Goal: Leave review/rating

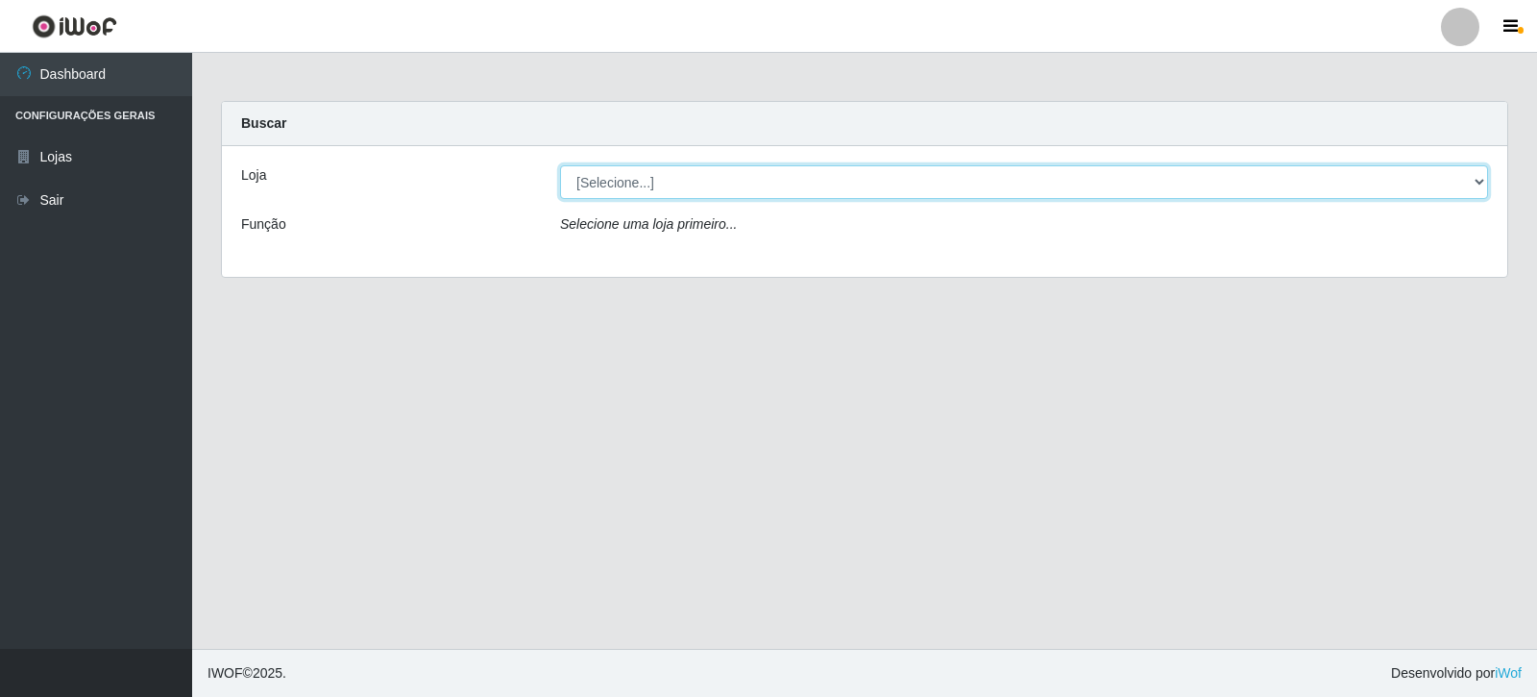
click at [1015, 187] on select "[Selecione...] Rede Compras Supermercados - LOJA 3" at bounding box center [1024, 182] width 928 height 34
select select "162"
click at [560, 165] on select "[Selecione...] Rede Compras Supermercados - LOJA 3" at bounding box center [1024, 182] width 928 height 34
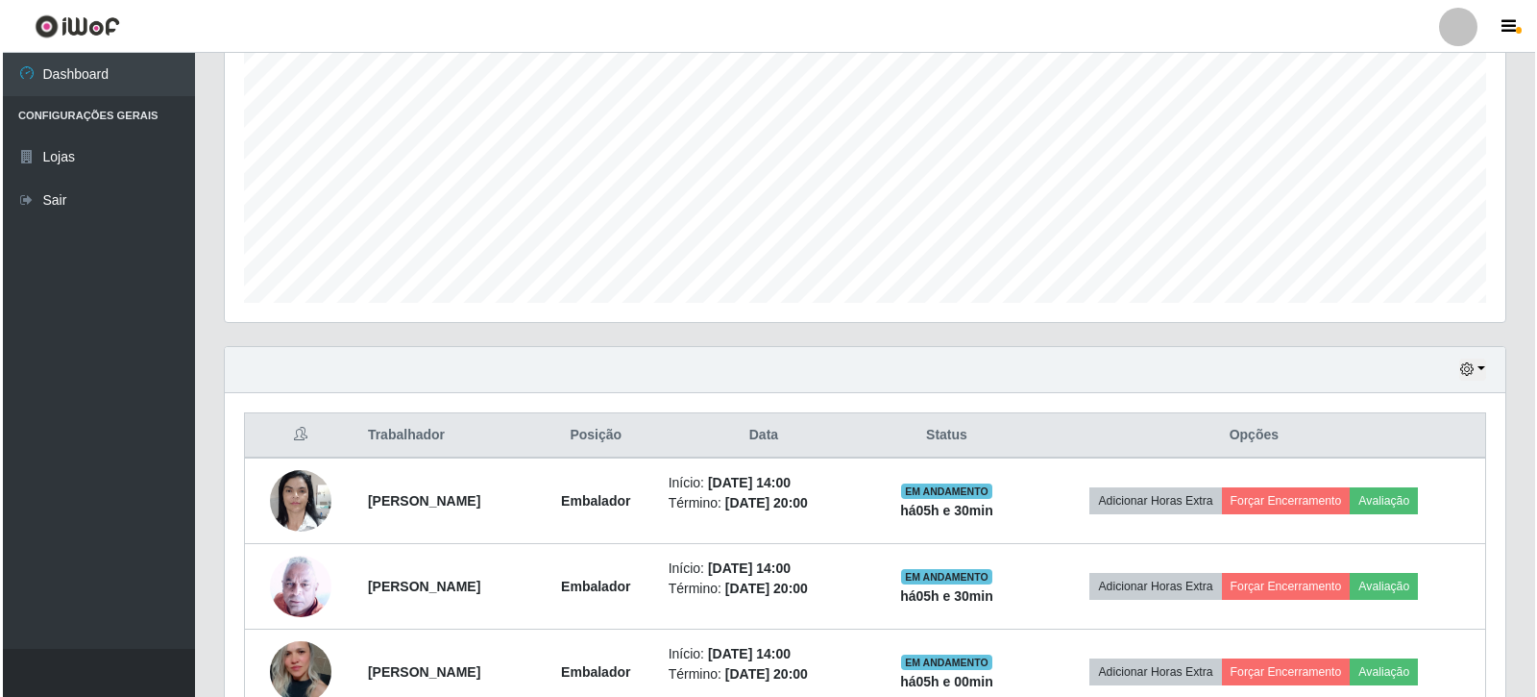
scroll to position [494, 0]
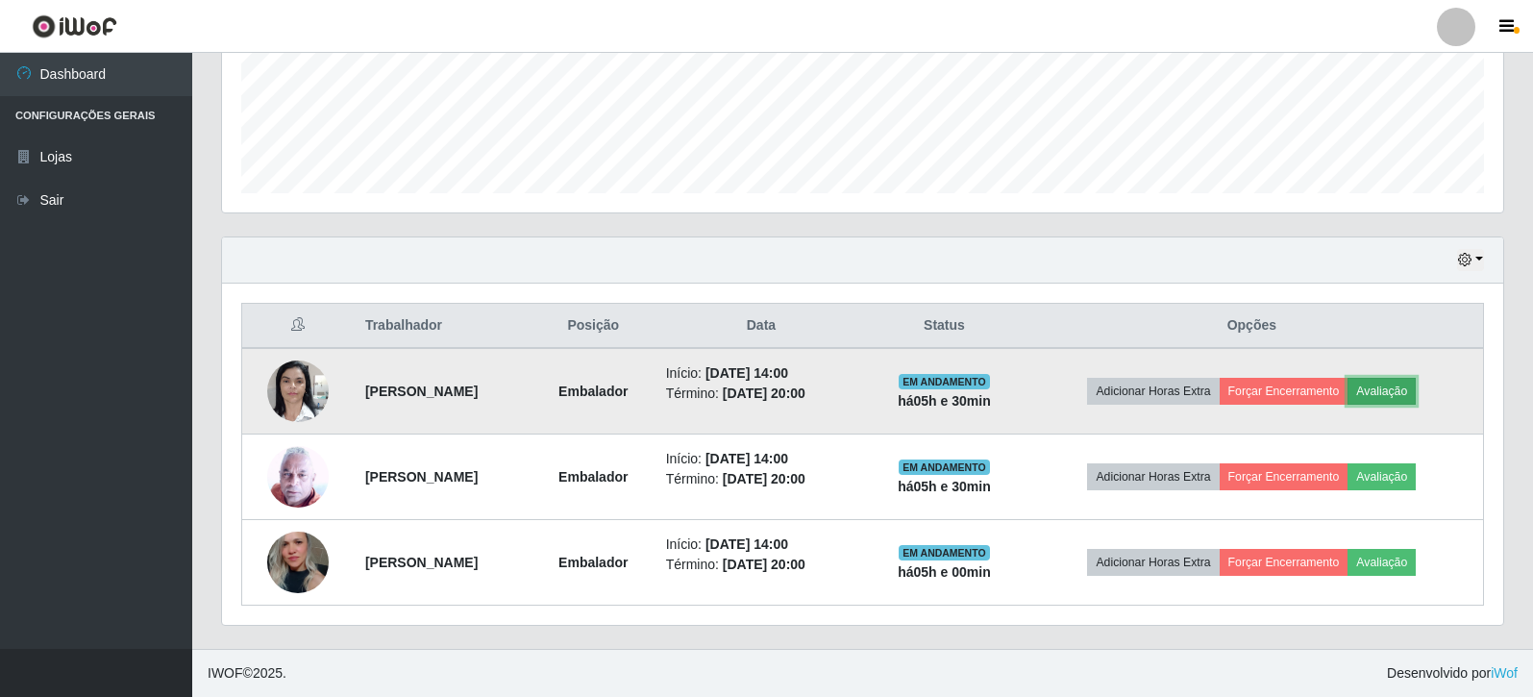
click at [1386, 400] on button "Avaliação" at bounding box center [1381, 391] width 68 height 27
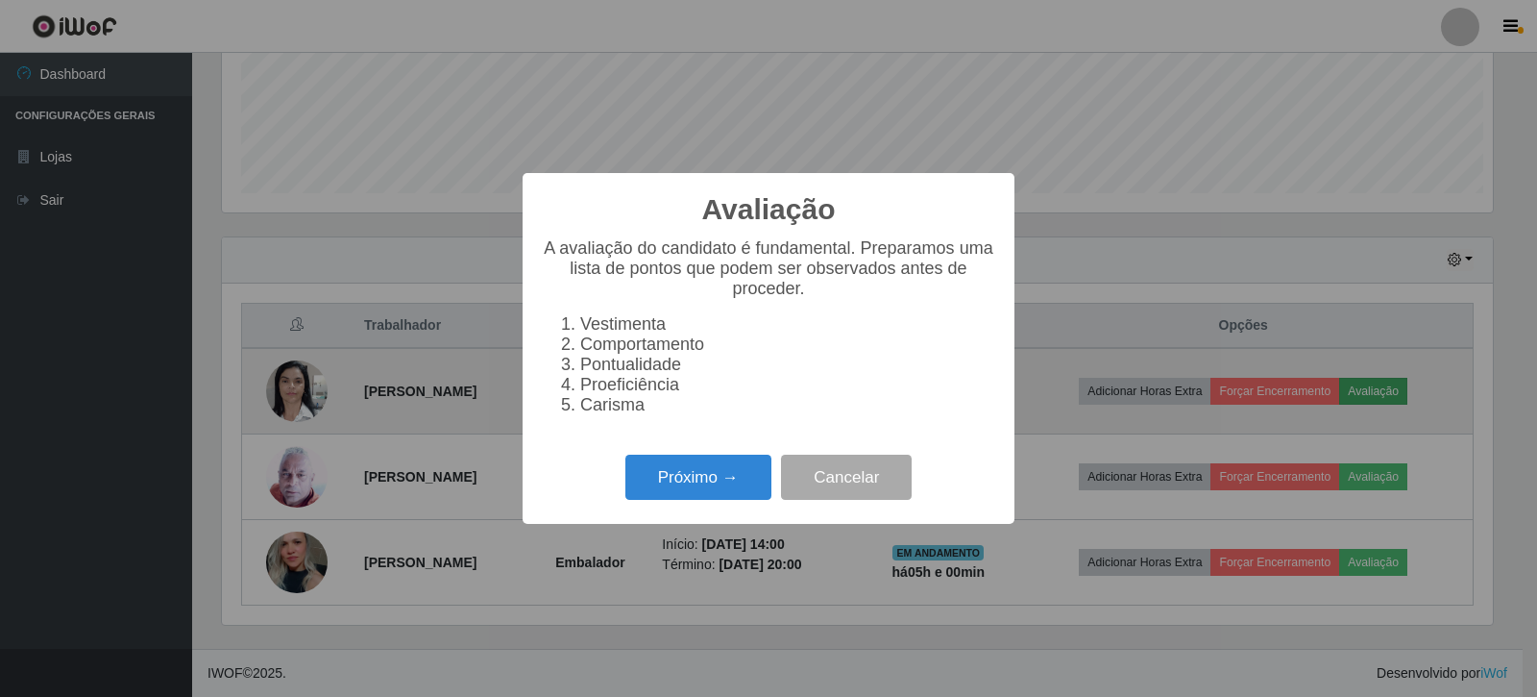
scroll to position [399, 1271]
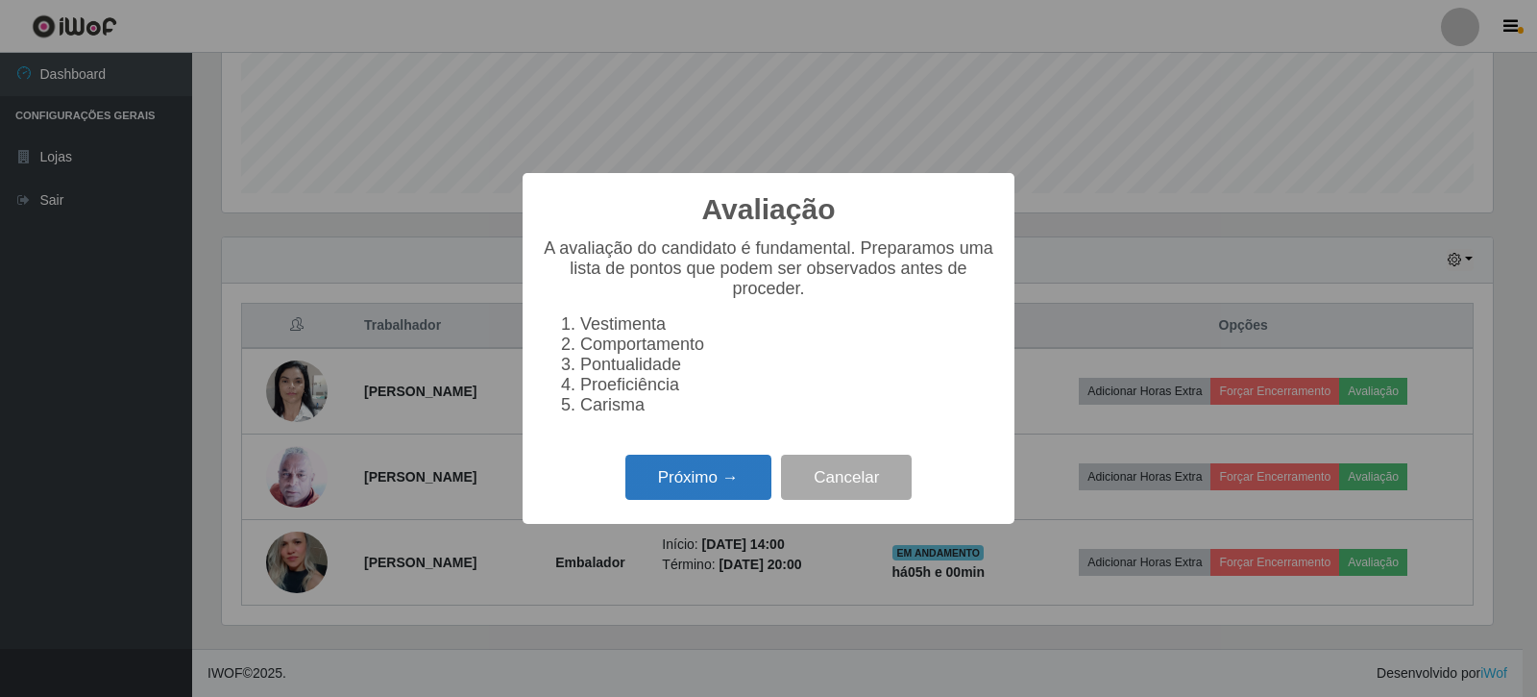
click at [713, 484] on button "Próximo →" at bounding box center [699, 477] width 146 height 45
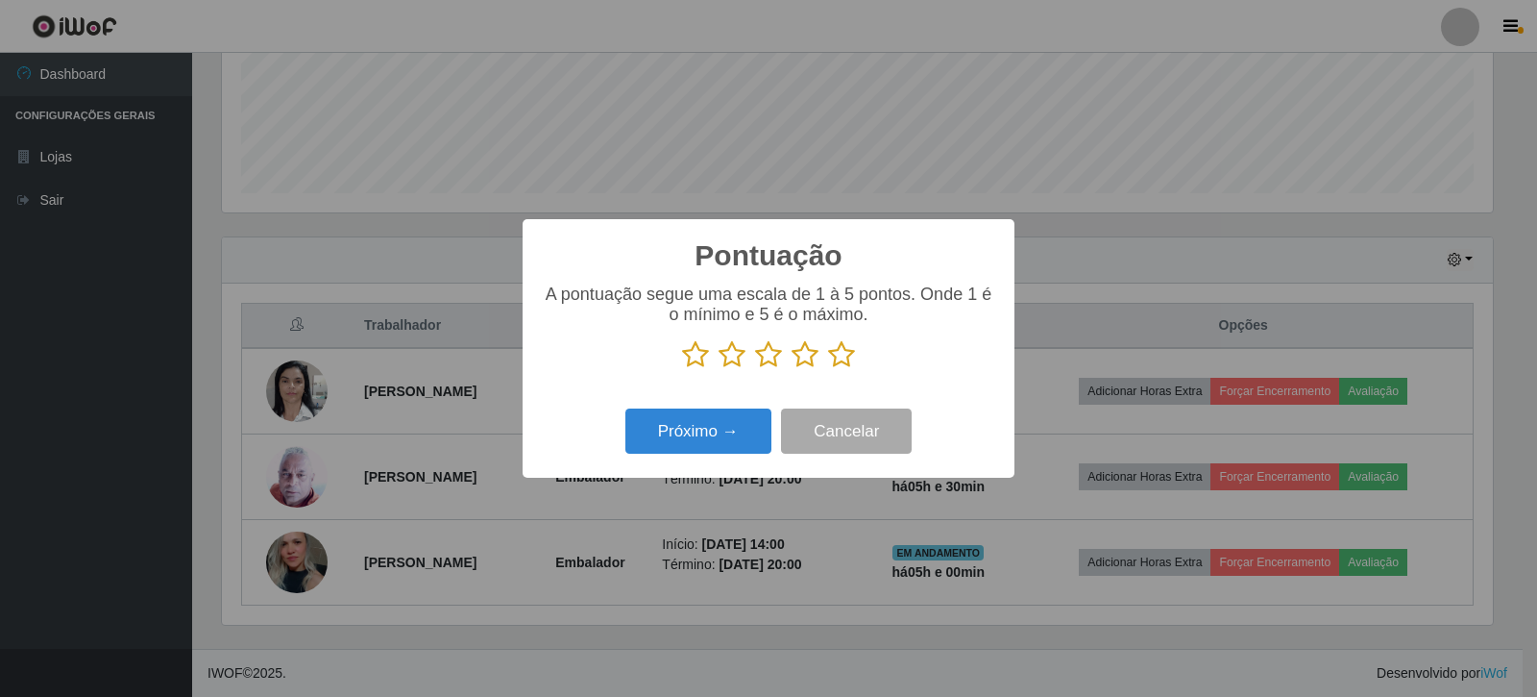
scroll to position [960515, 959642]
click at [838, 367] on icon at bounding box center [841, 354] width 27 height 29
click at [828, 369] on input "radio" at bounding box center [828, 369] width 0 height 0
click at [700, 442] on button "Próximo →" at bounding box center [699, 430] width 146 height 45
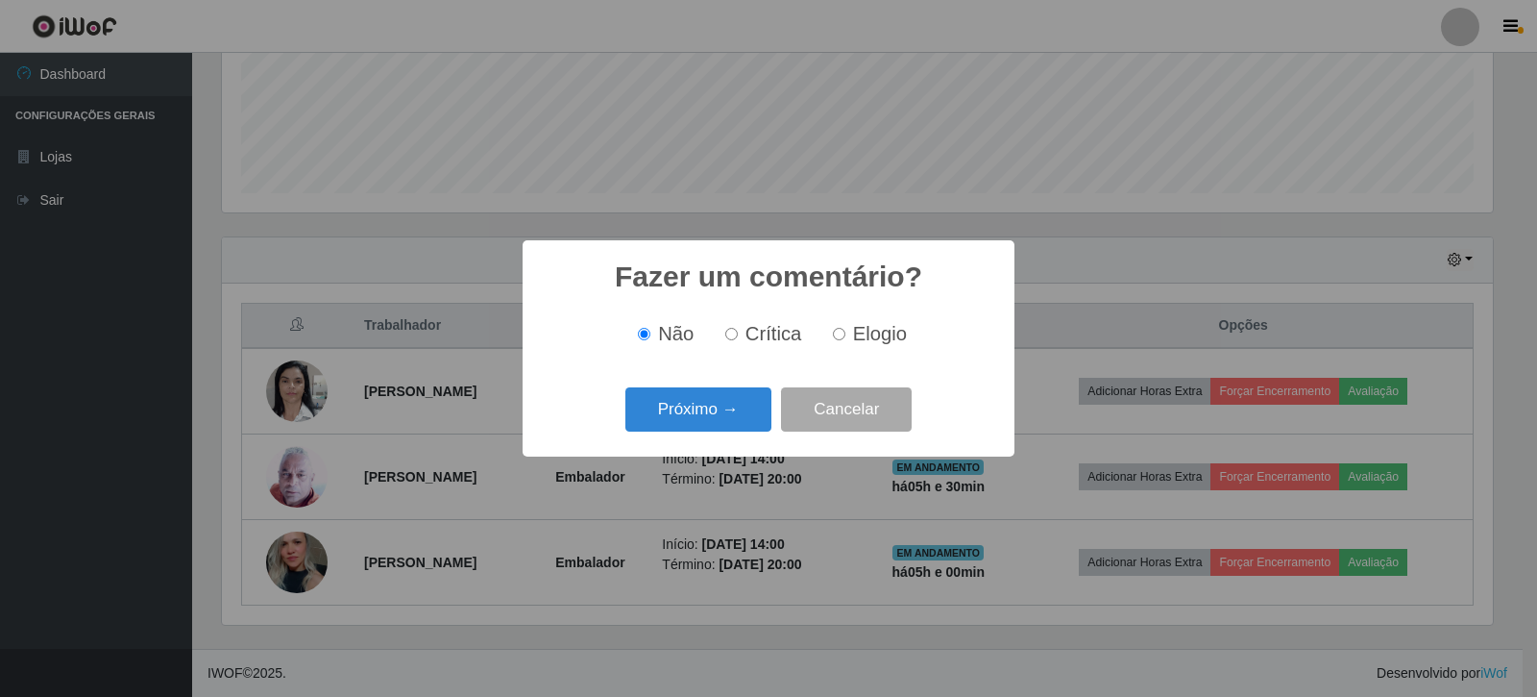
click at [829, 342] on label "Elogio" at bounding box center [866, 334] width 82 height 22
click at [833, 340] on input "Elogio" at bounding box center [839, 334] width 12 height 12
radio input "true"
click at [720, 401] on button "Próximo →" at bounding box center [699, 409] width 146 height 45
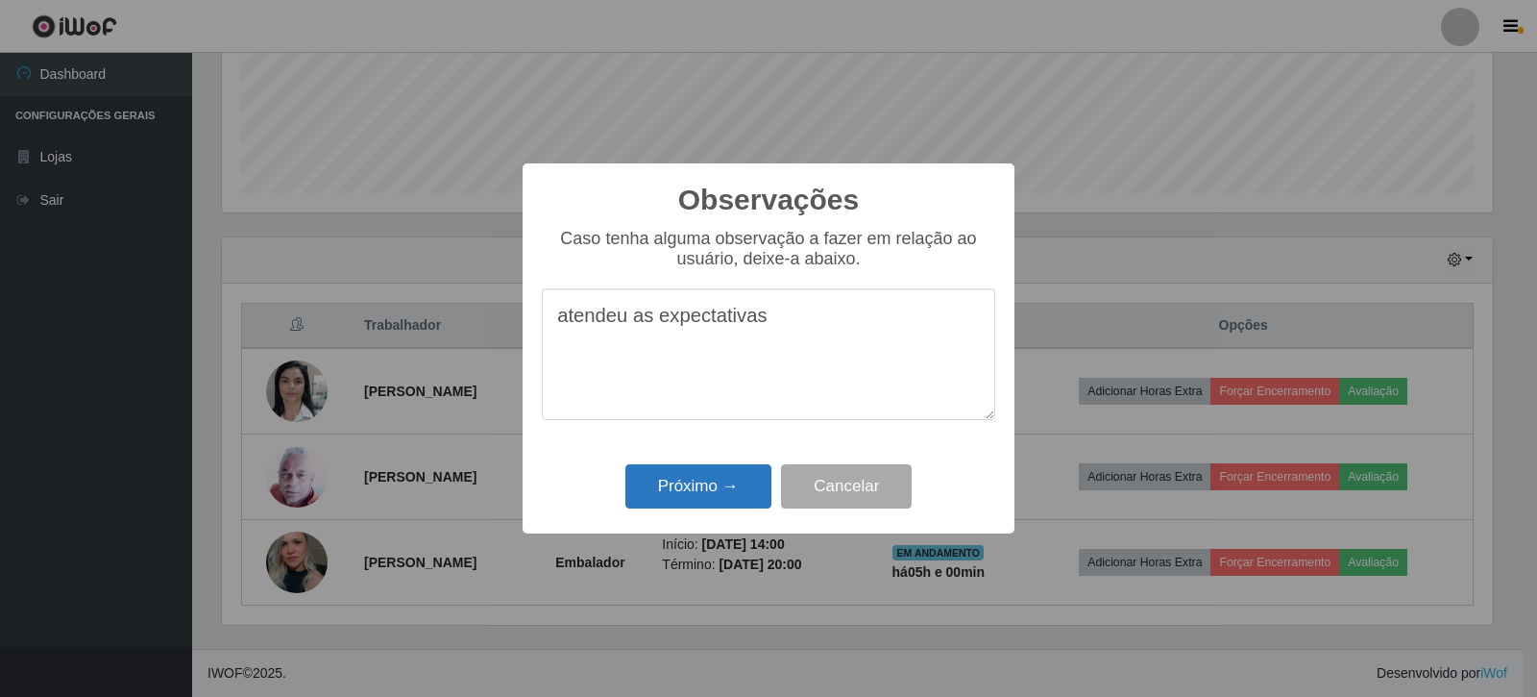
type textarea "atendeu as expectativas"
click at [692, 493] on button "Próximo →" at bounding box center [699, 486] width 146 height 45
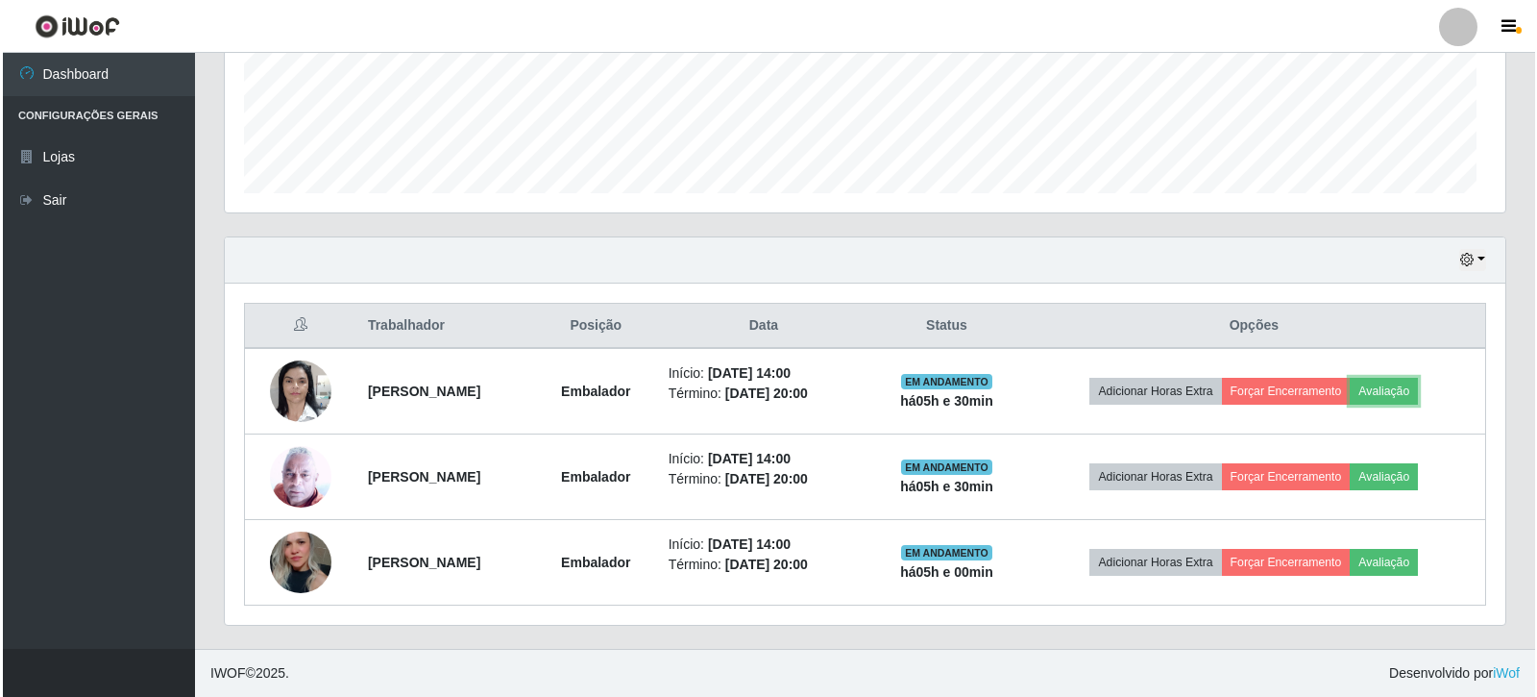
scroll to position [399, 1281]
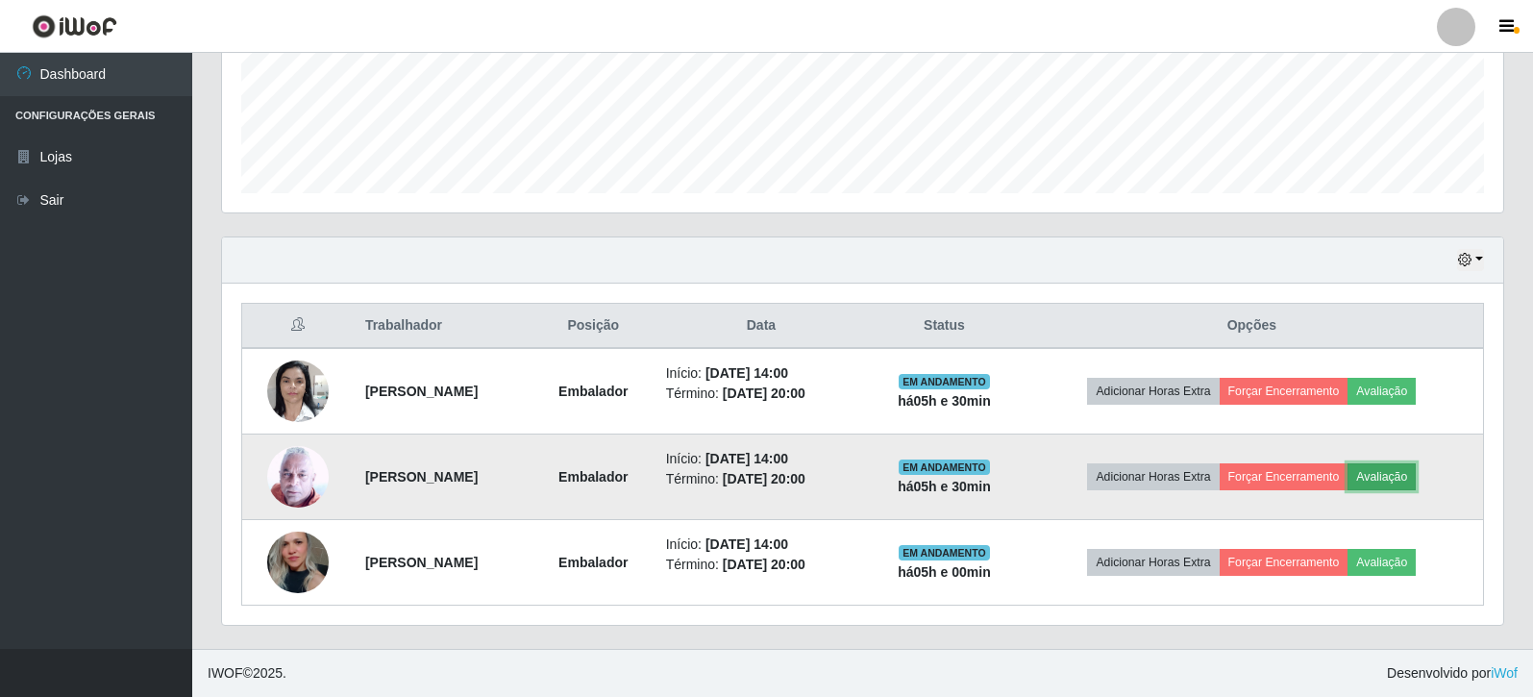
click at [1397, 470] on button "Avaliação" at bounding box center [1381, 476] width 68 height 27
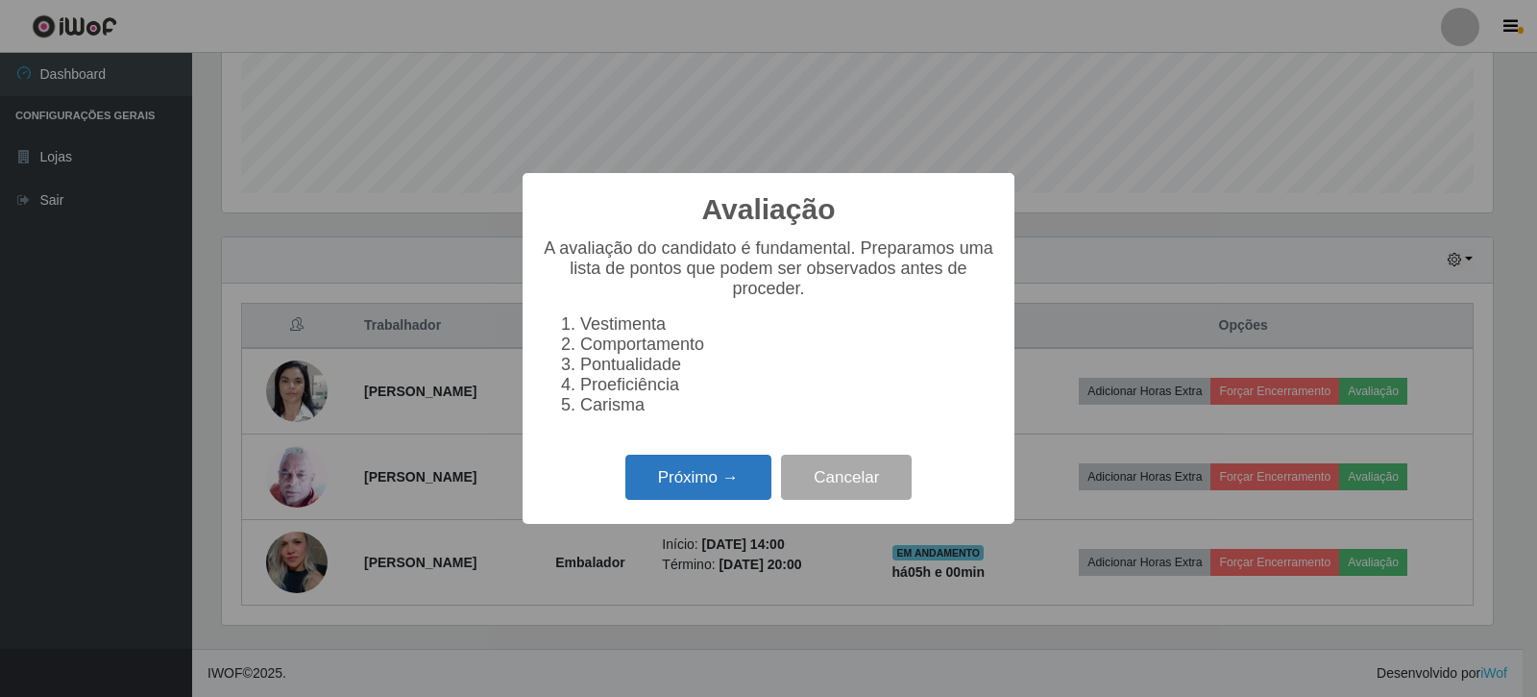
click at [730, 475] on button "Próximo →" at bounding box center [699, 477] width 146 height 45
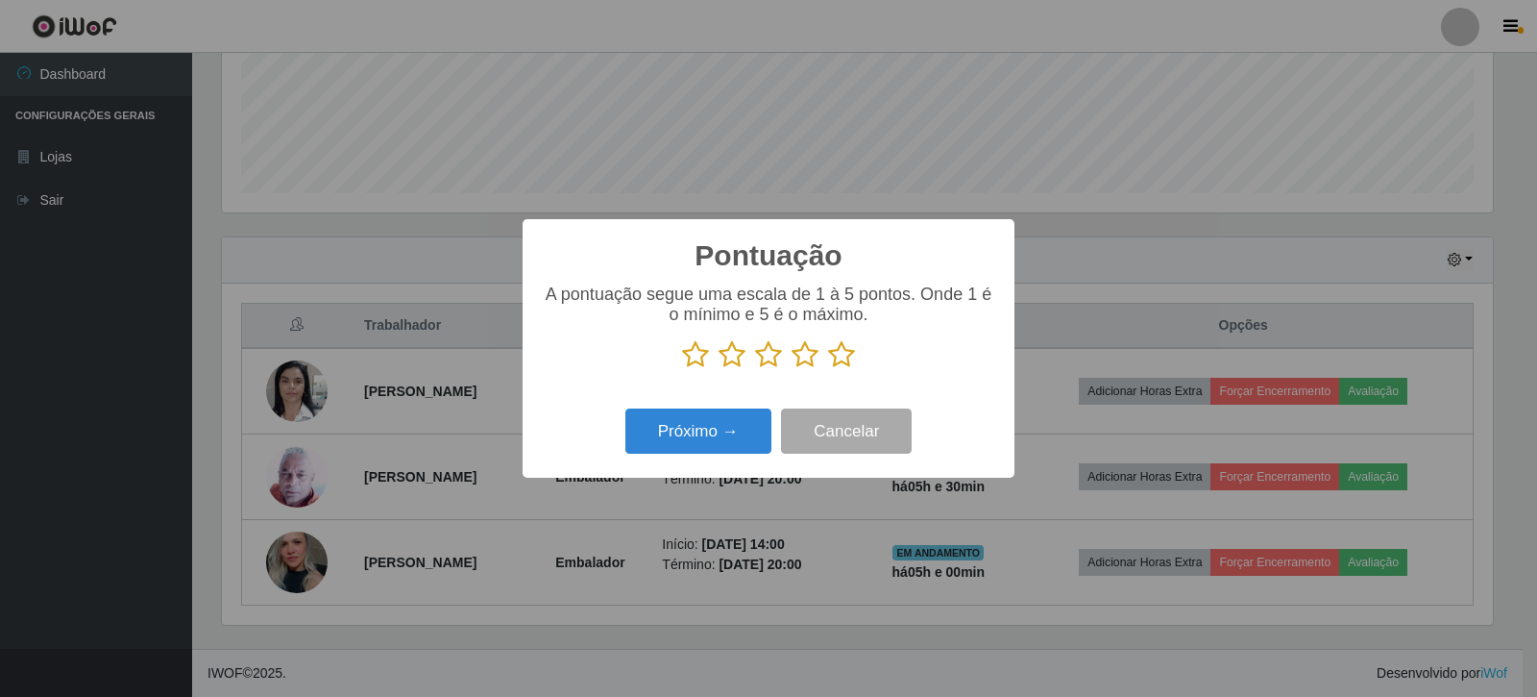
click at [838, 355] on icon at bounding box center [841, 354] width 27 height 29
click at [828, 369] on input "radio" at bounding box center [828, 369] width 0 height 0
click at [689, 431] on button "Próximo →" at bounding box center [699, 430] width 146 height 45
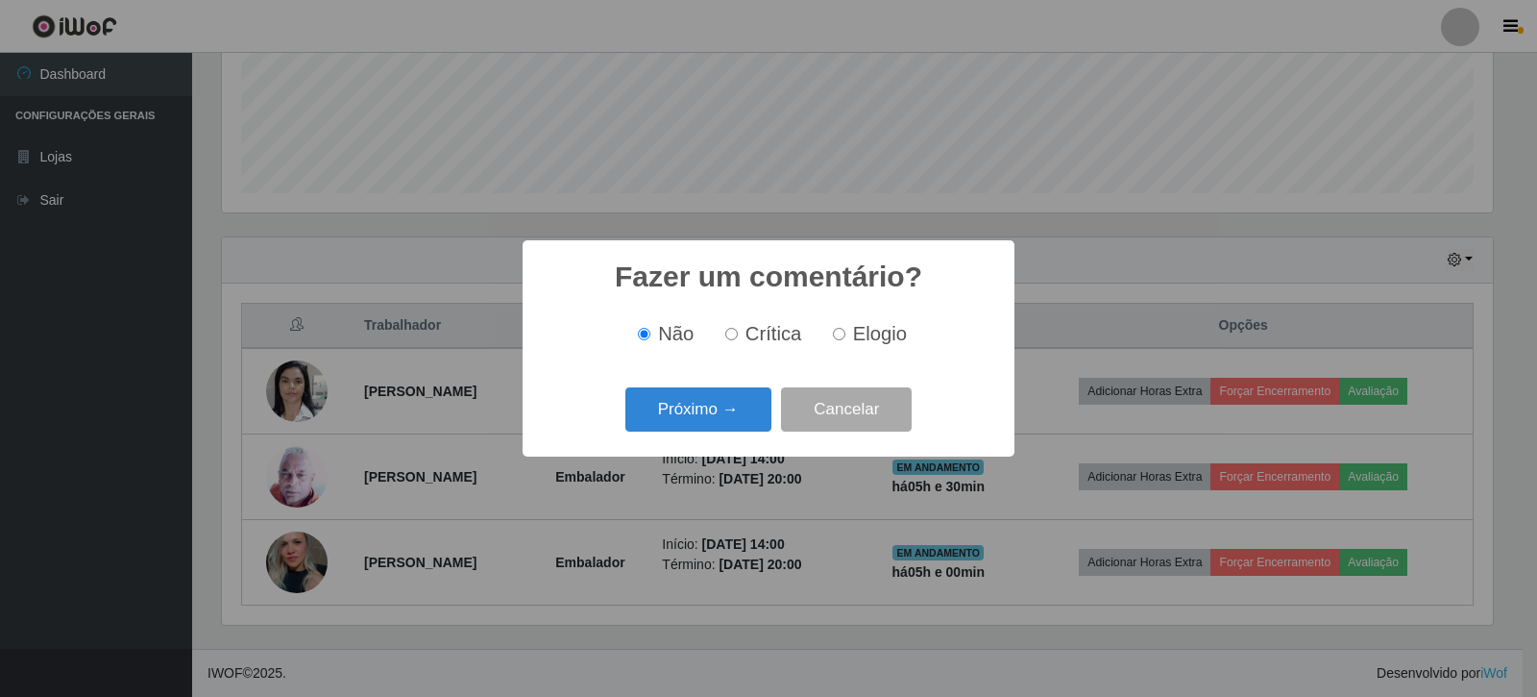
click at [842, 337] on input "Elogio" at bounding box center [839, 334] width 12 height 12
radio input "true"
click at [667, 417] on button "Próximo →" at bounding box center [699, 409] width 146 height 45
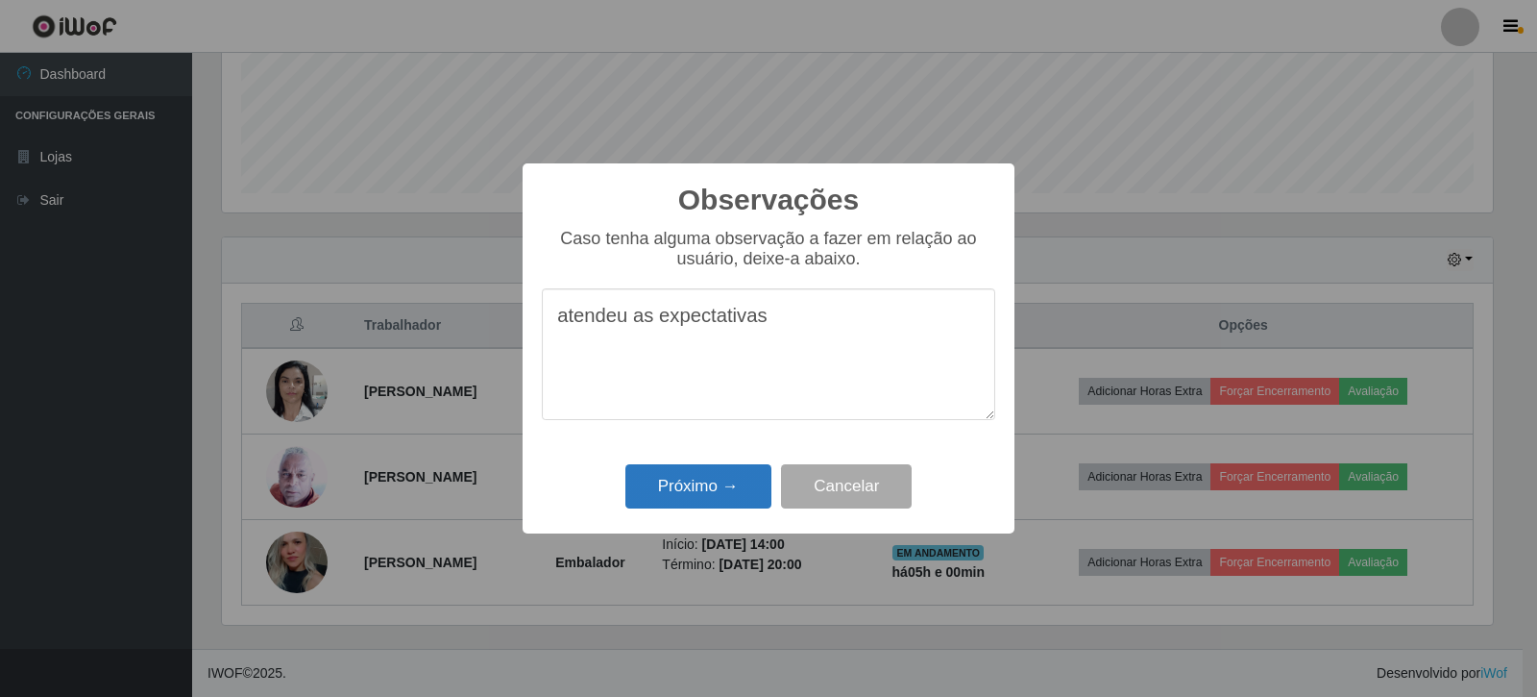
type textarea "atendeu as expectativas"
click at [711, 498] on button "Próximo →" at bounding box center [699, 486] width 146 height 45
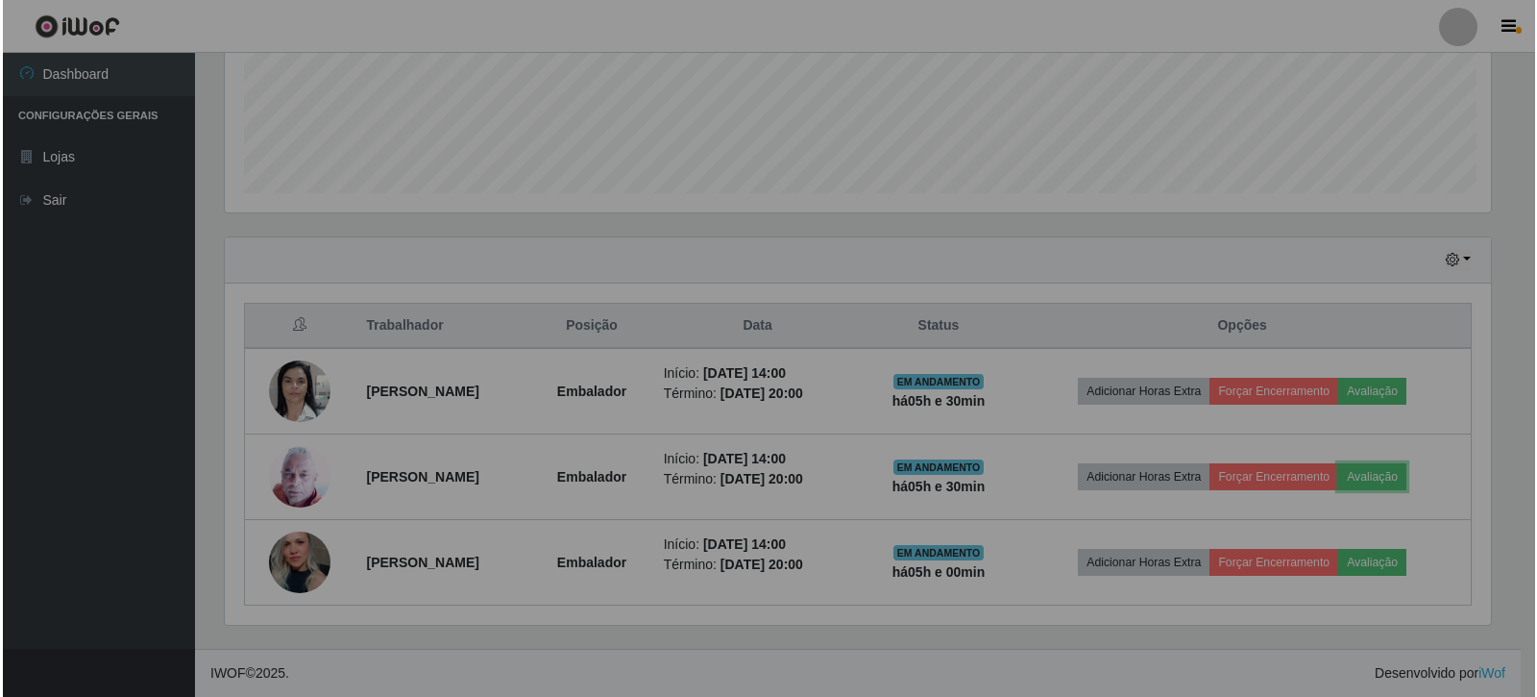
scroll to position [399, 1281]
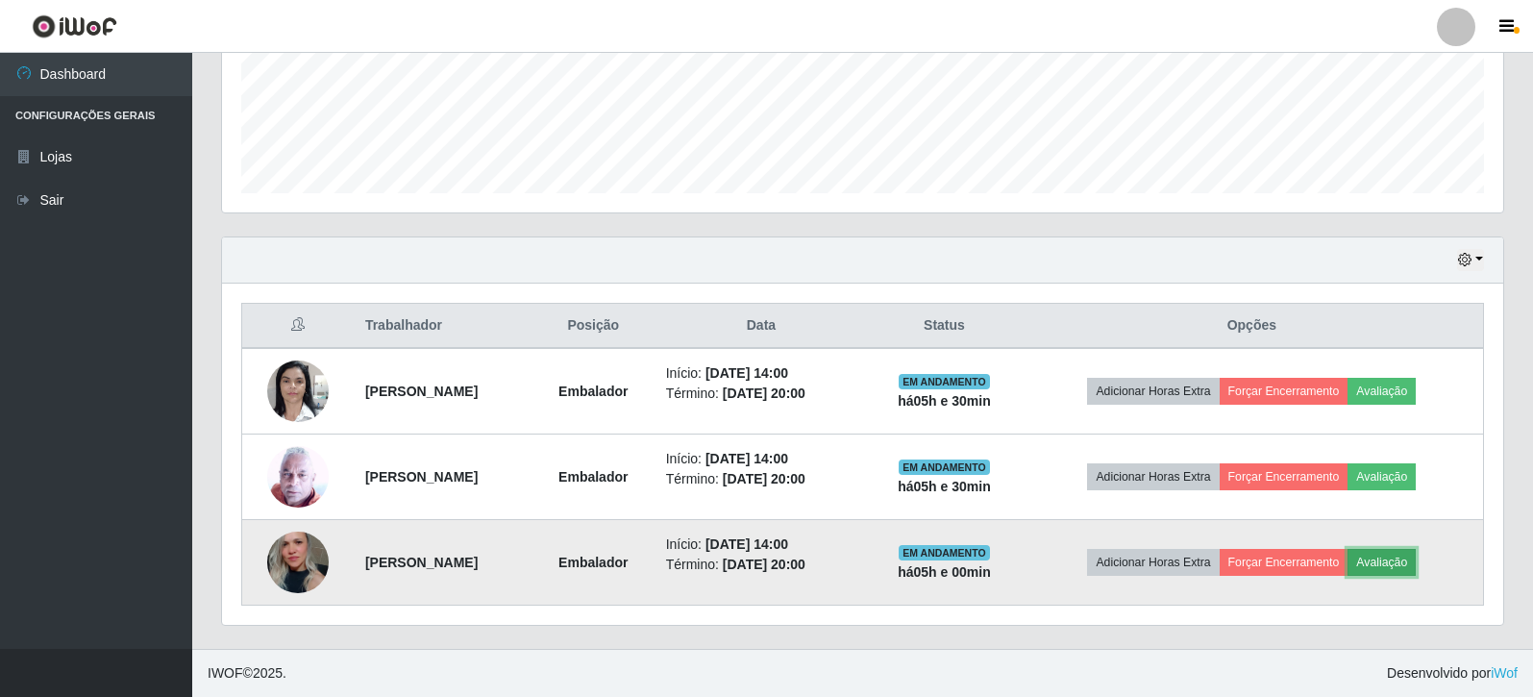
click at [1415, 566] on button "Avaliação" at bounding box center [1381, 562] width 68 height 27
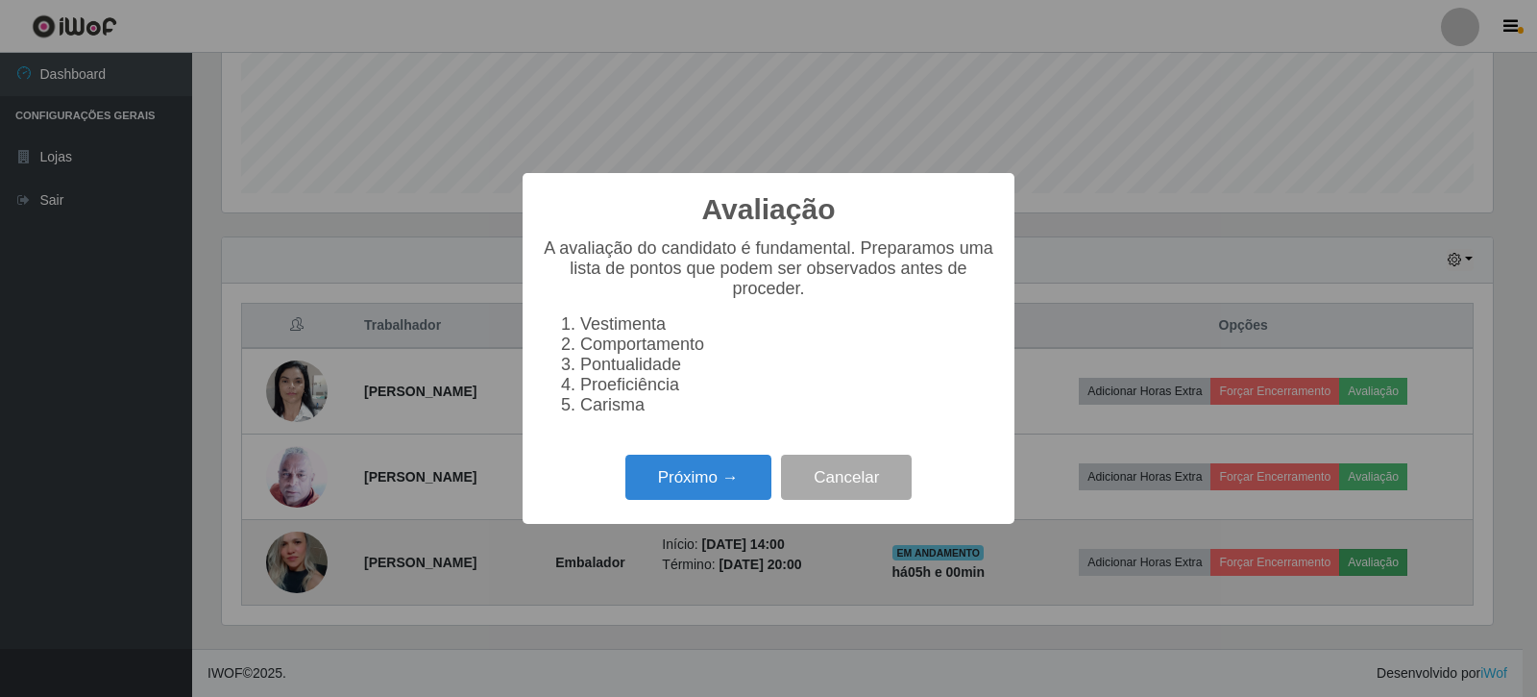
scroll to position [399, 1271]
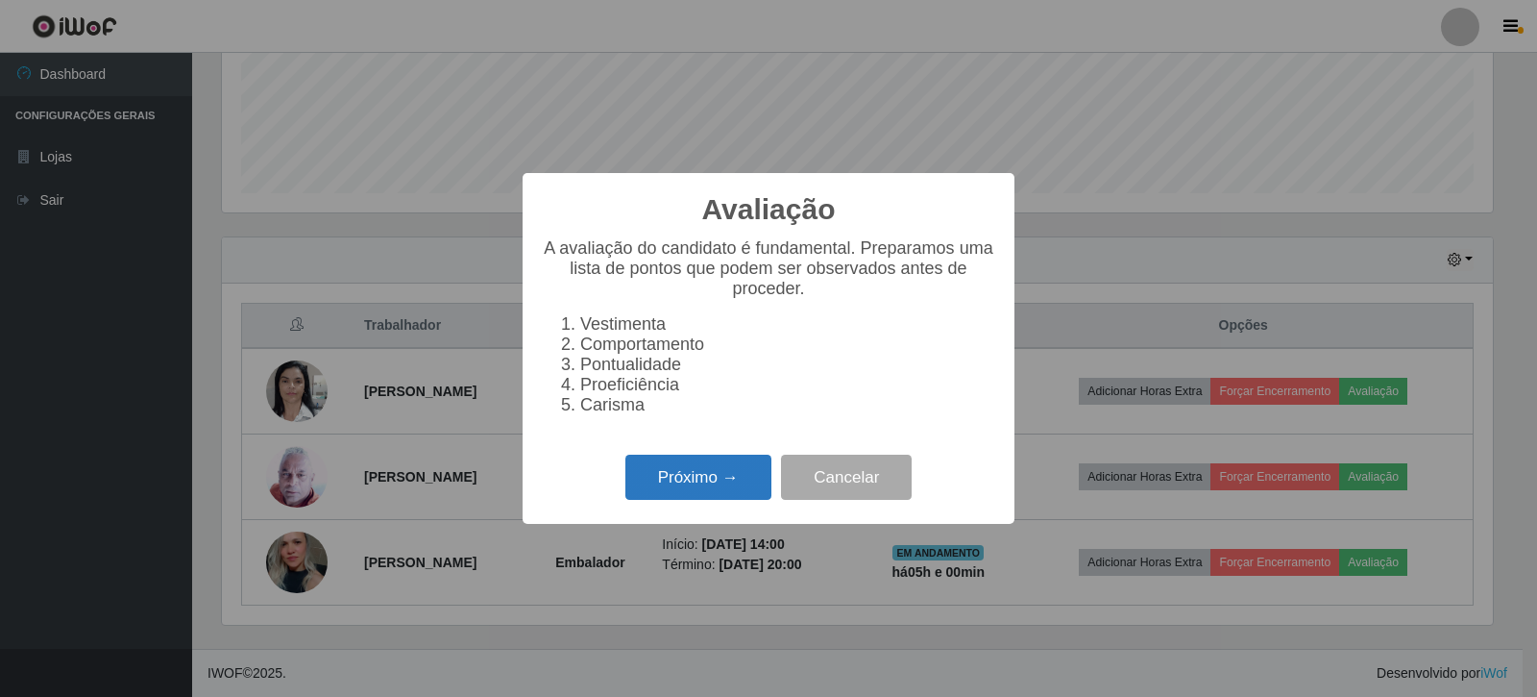
click at [714, 486] on button "Próximo →" at bounding box center [699, 477] width 146 height 45
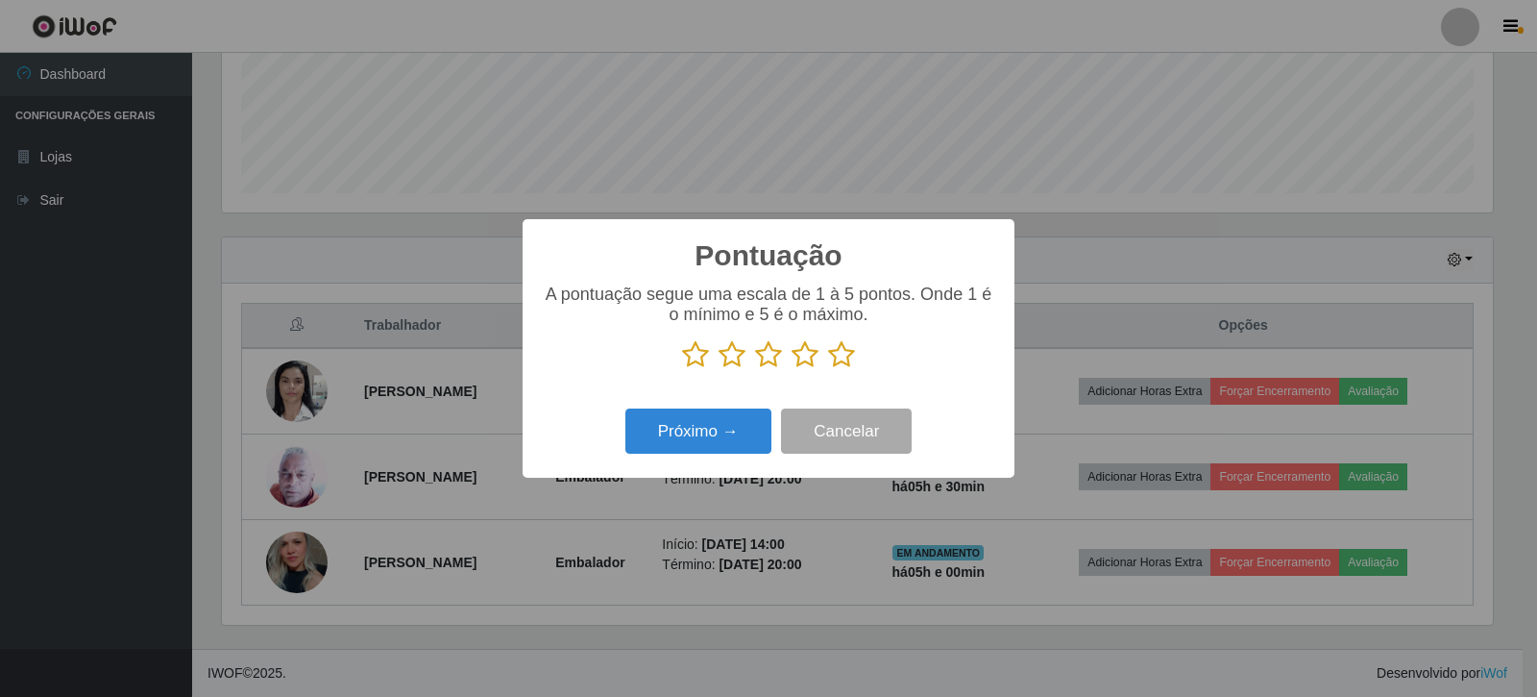
click at [841, 356] on icon at bounding box center [841, 354] width 27 height 29
click at [828, 369] on input "radio" at bounding box center [828, 369] width 0 height 0
click at [698, 441] on button "Próximo →" at bounding box center [699, 430] width 146 height 45
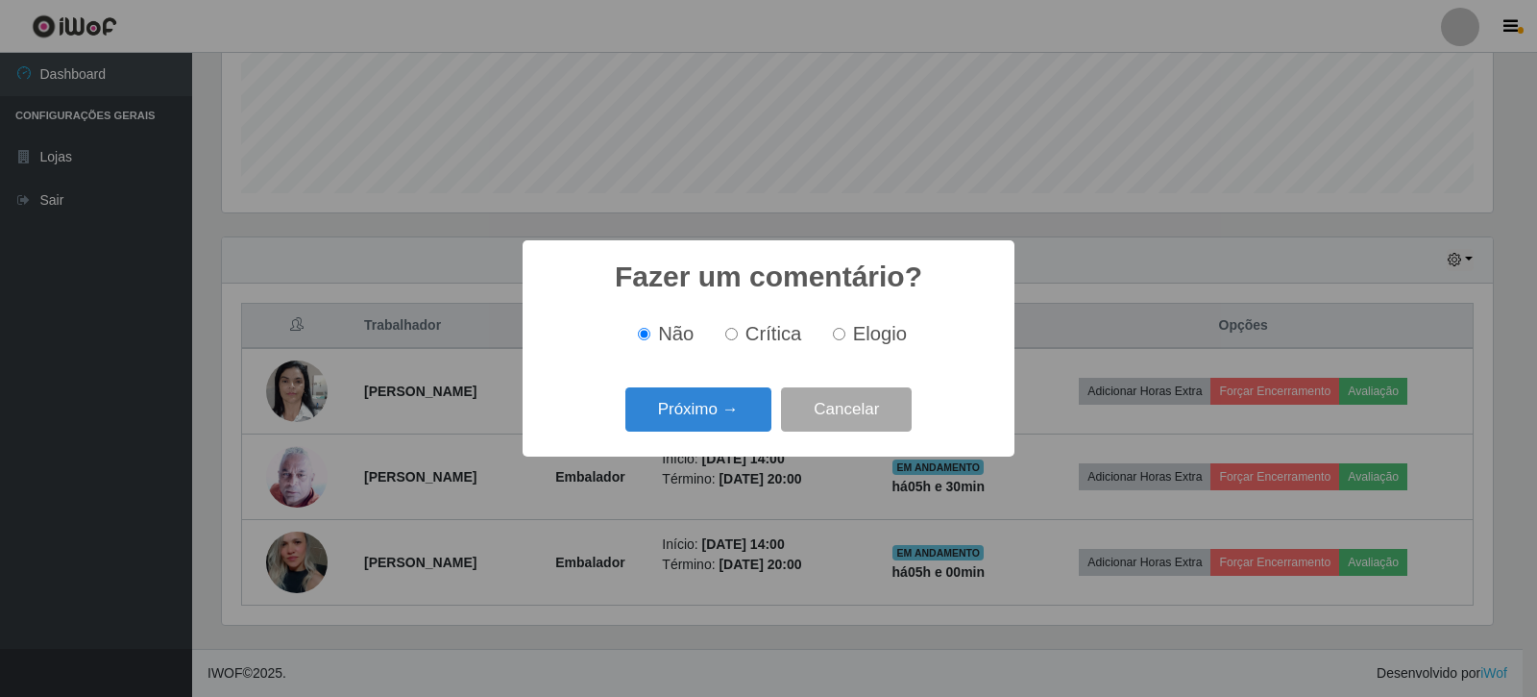
click at [845, 339] on label "Elogio" at bounding box center [866, 334] width 82 height 22
click at [845, 339] on input "Elogio" at bounding box center [839, 334] width 12 height 12
radio input "true"
click at [744, 415] on button "Próximo →" at bounding box center [699, 409] width 146 height 45
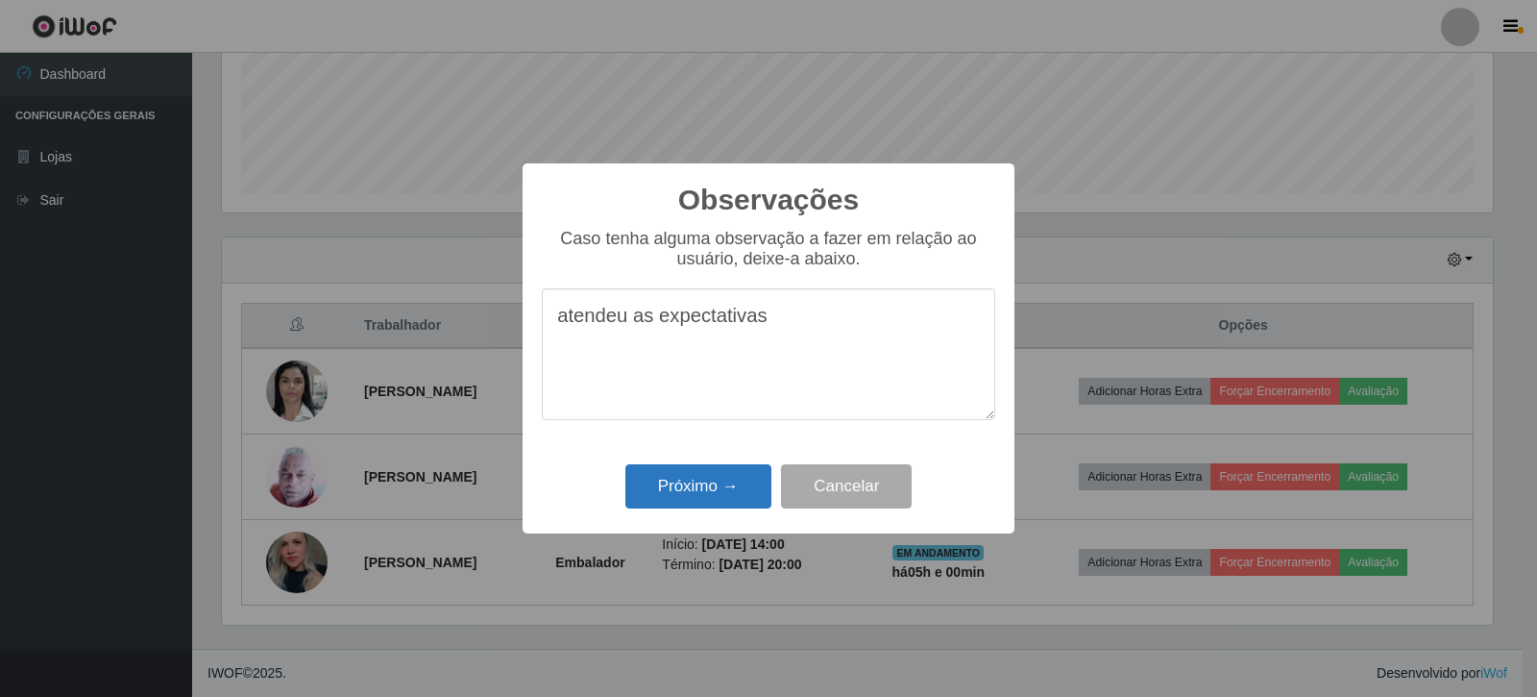
type textarea "atendeu as expectativas"
click at [729, 474] on button "Próximo →" at bounding box center [699, 486] width 146 height 45
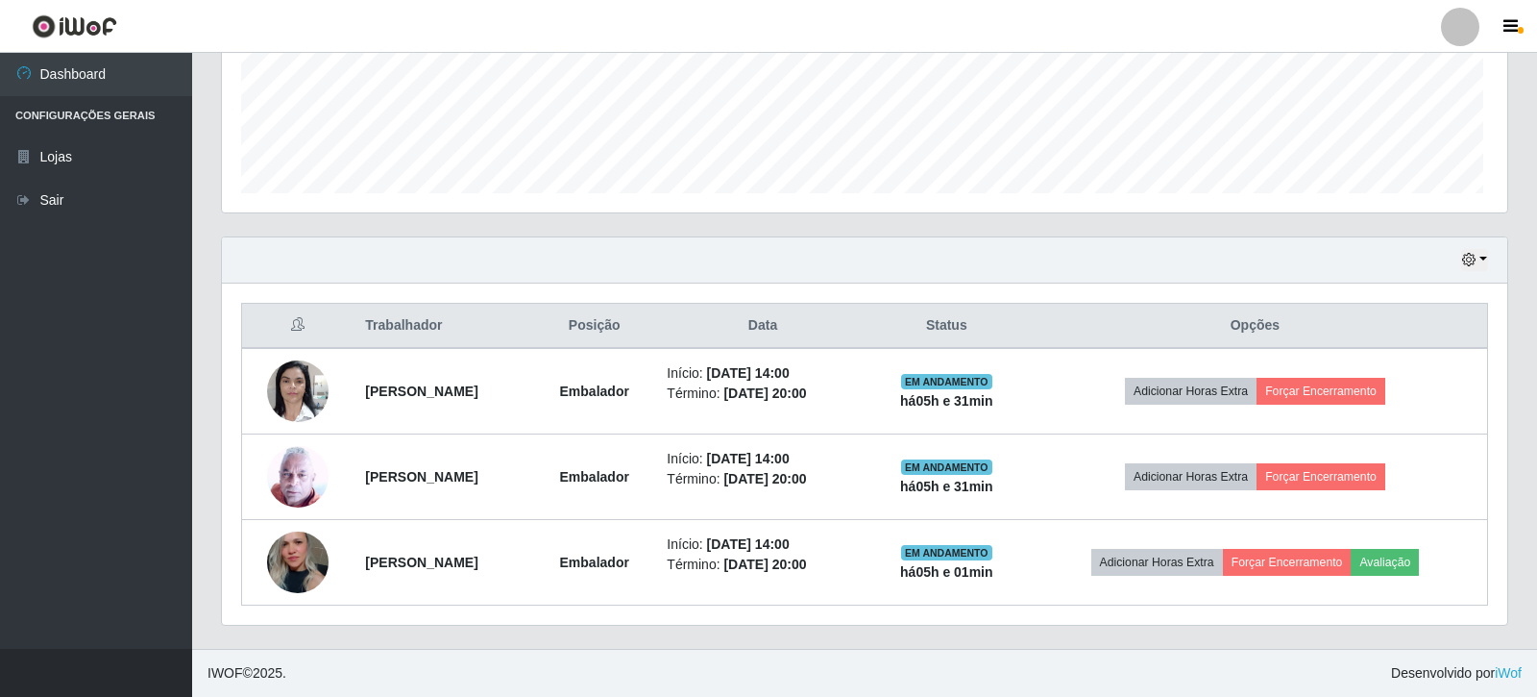
scroll to position [399, 1281]
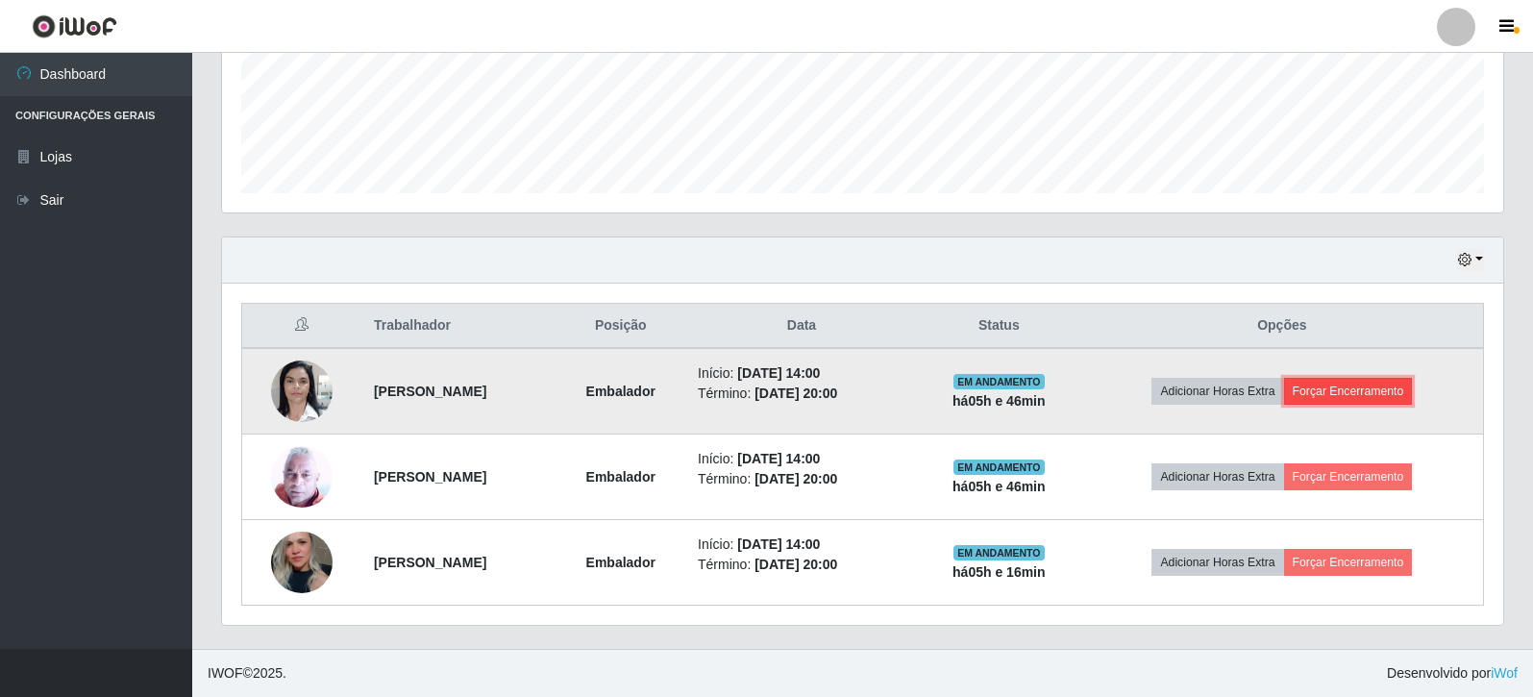
click at [1365, 389] on button "Forçar Encerramento" at bounding box center [1348, 391] width 129 height 27
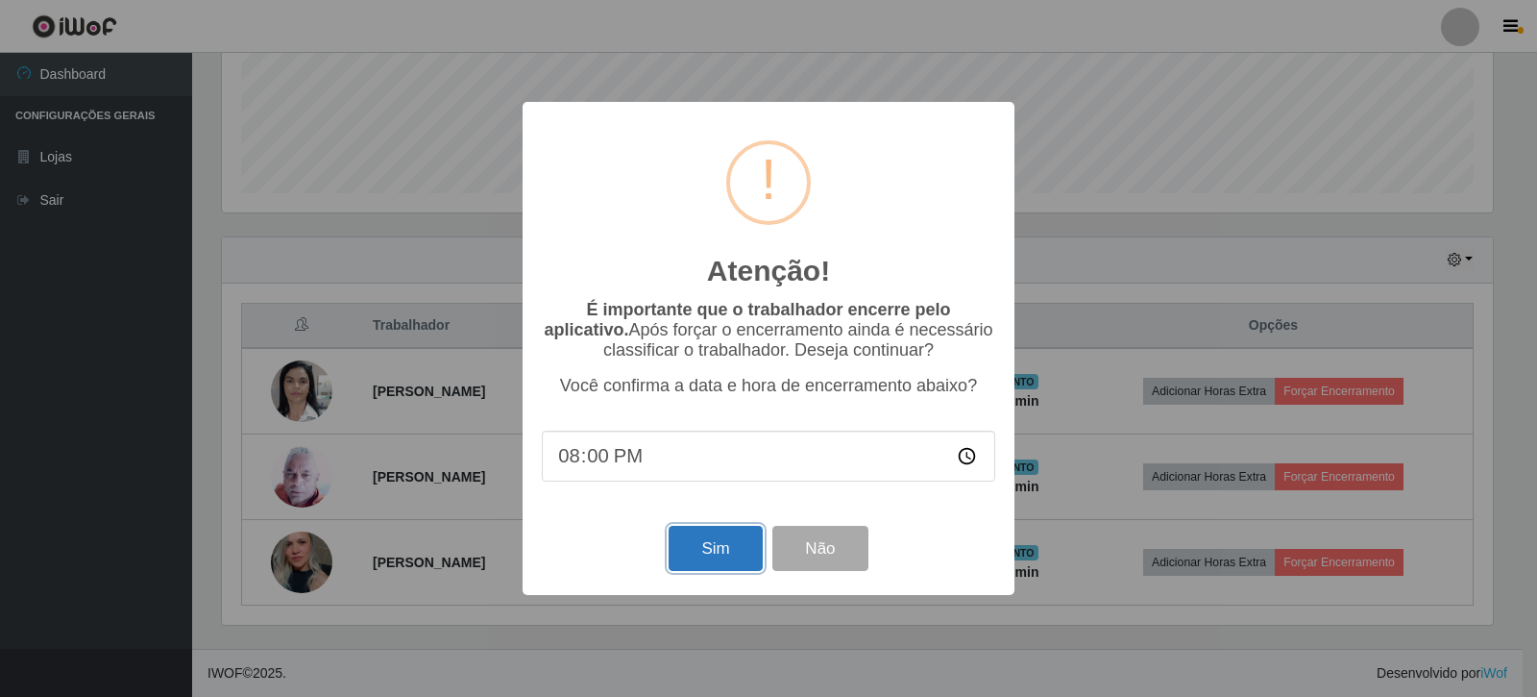
click at [698, 554] on button "Sim" at bounding box center [715, 548] width 93 height 45
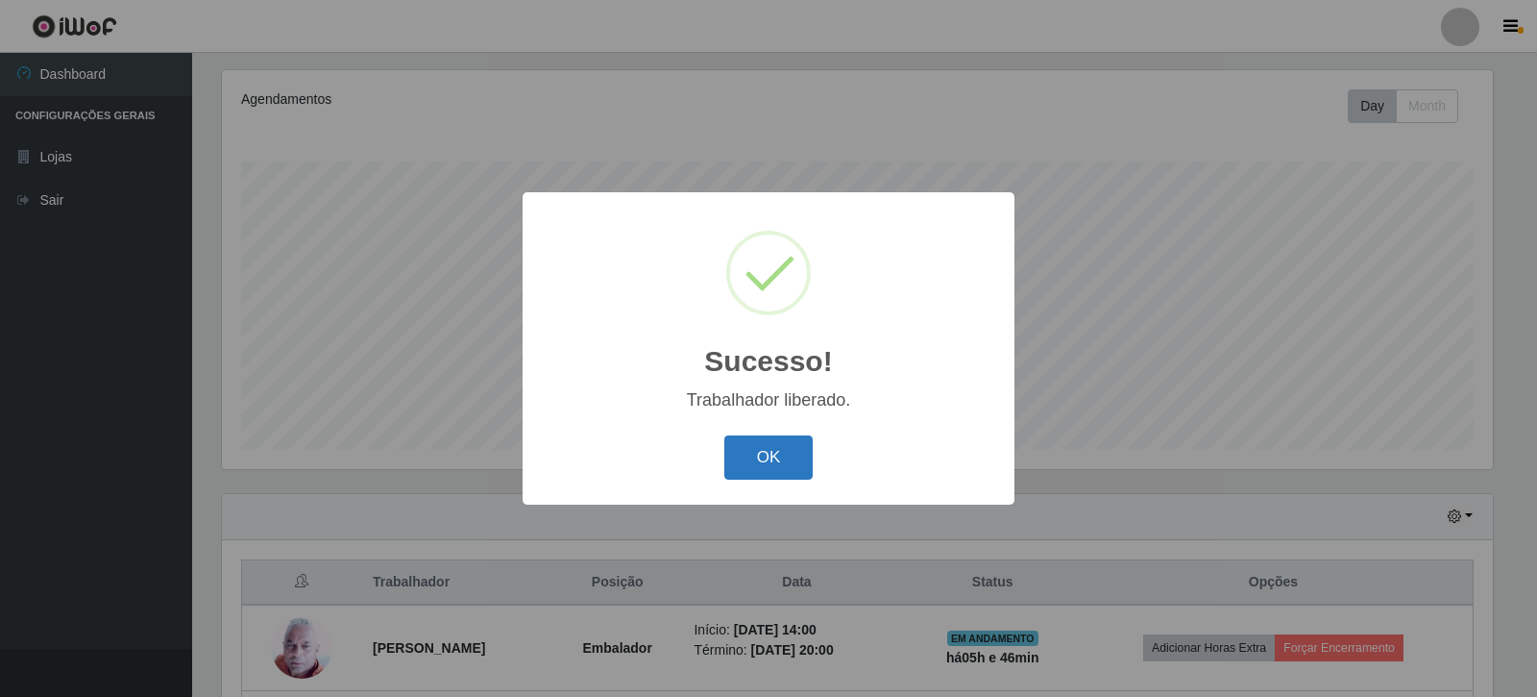
click at [760, 457] on button "OK" at bounding box center [769, 457] width 89 height 45
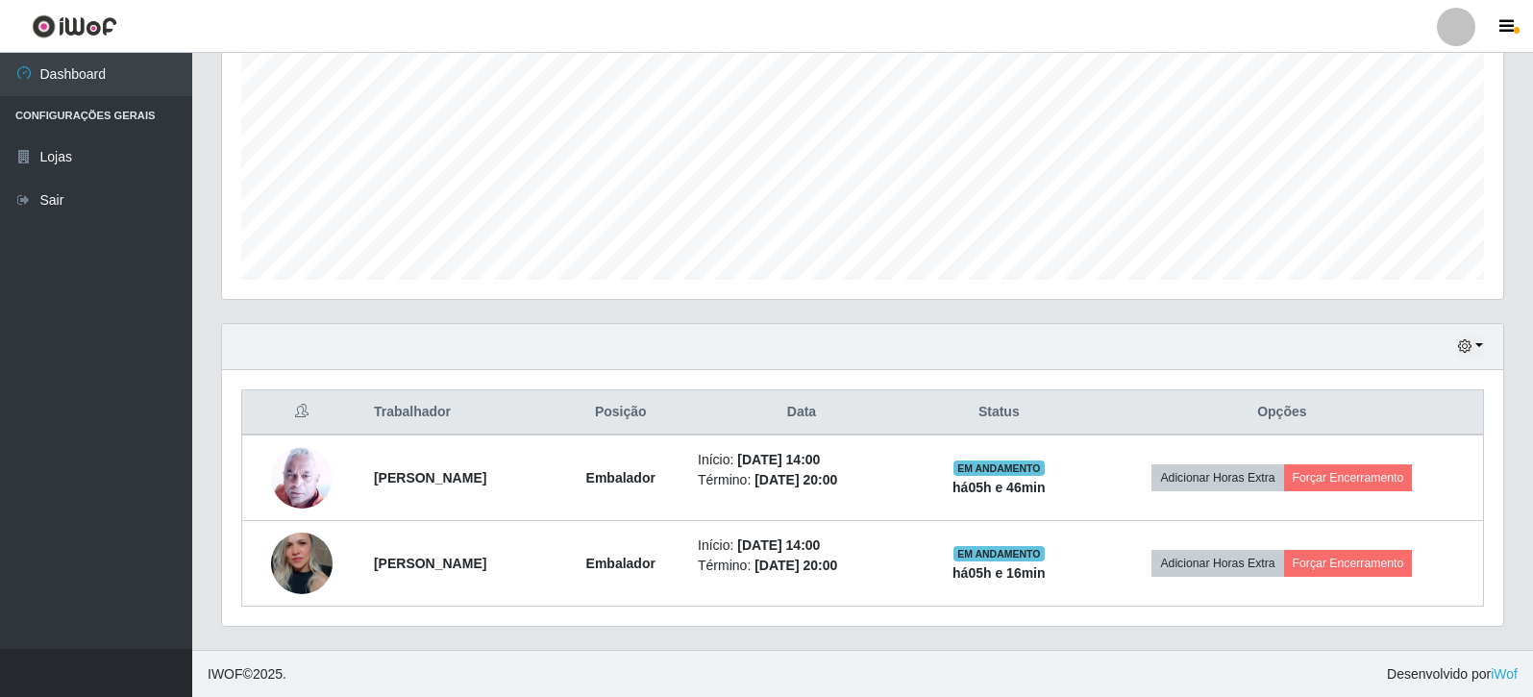
scroll to position [408, 0]
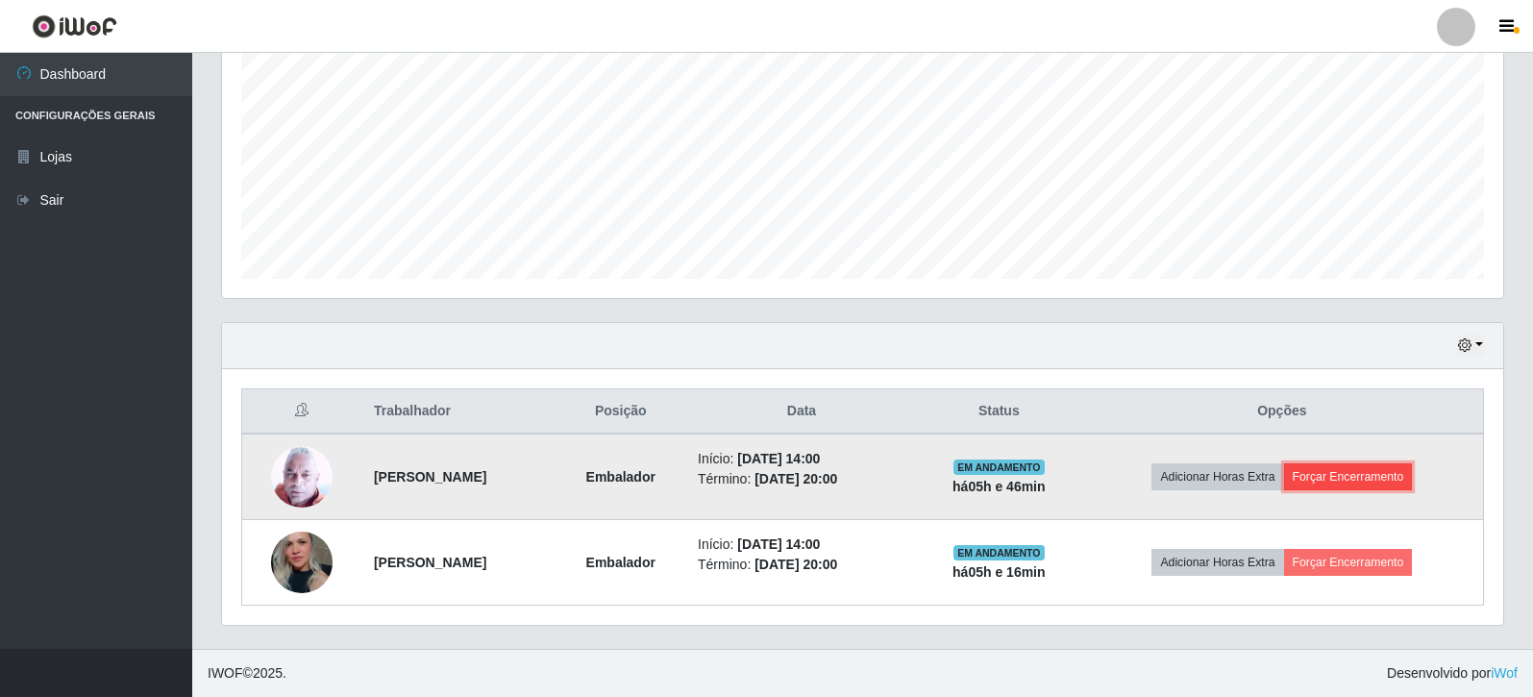
click at [1334, 474] on button "Forçar Encerramento" at bounding box center [1348, 476] width 129 height 27
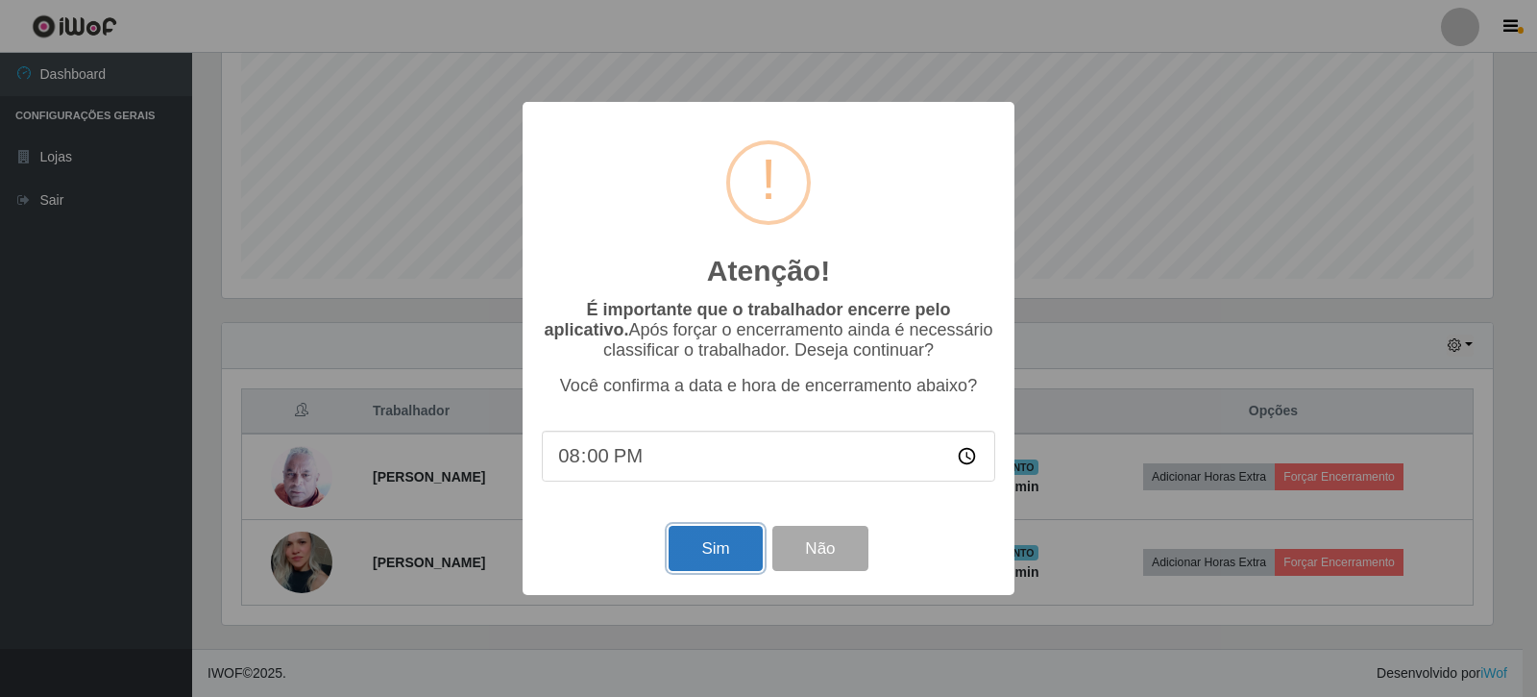
click at [730, 563] on button "Sim" at bounding box center [715, 548] width 93 height 45
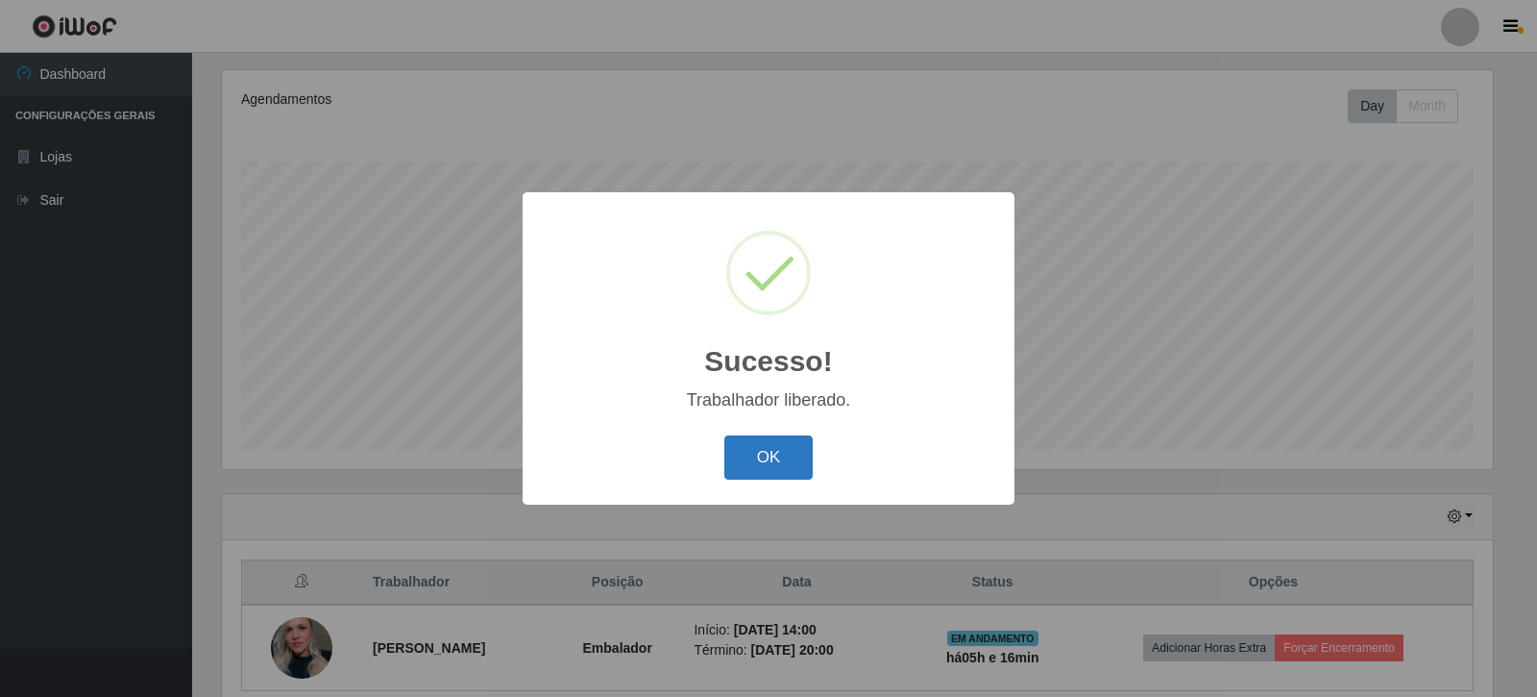
click at [772, 458] on button "OK" at bounding box center [769, 457] width 89 height 45
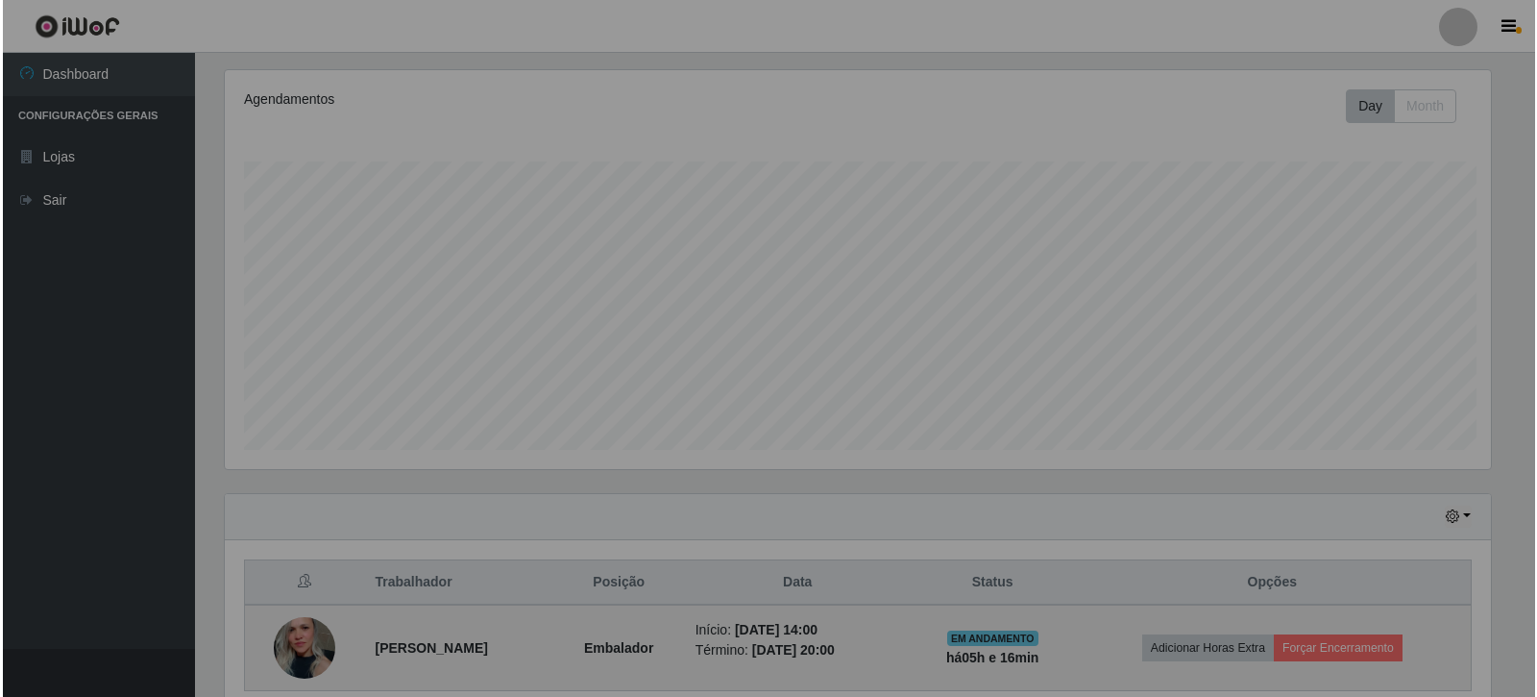
scroll to position [399, 1281]
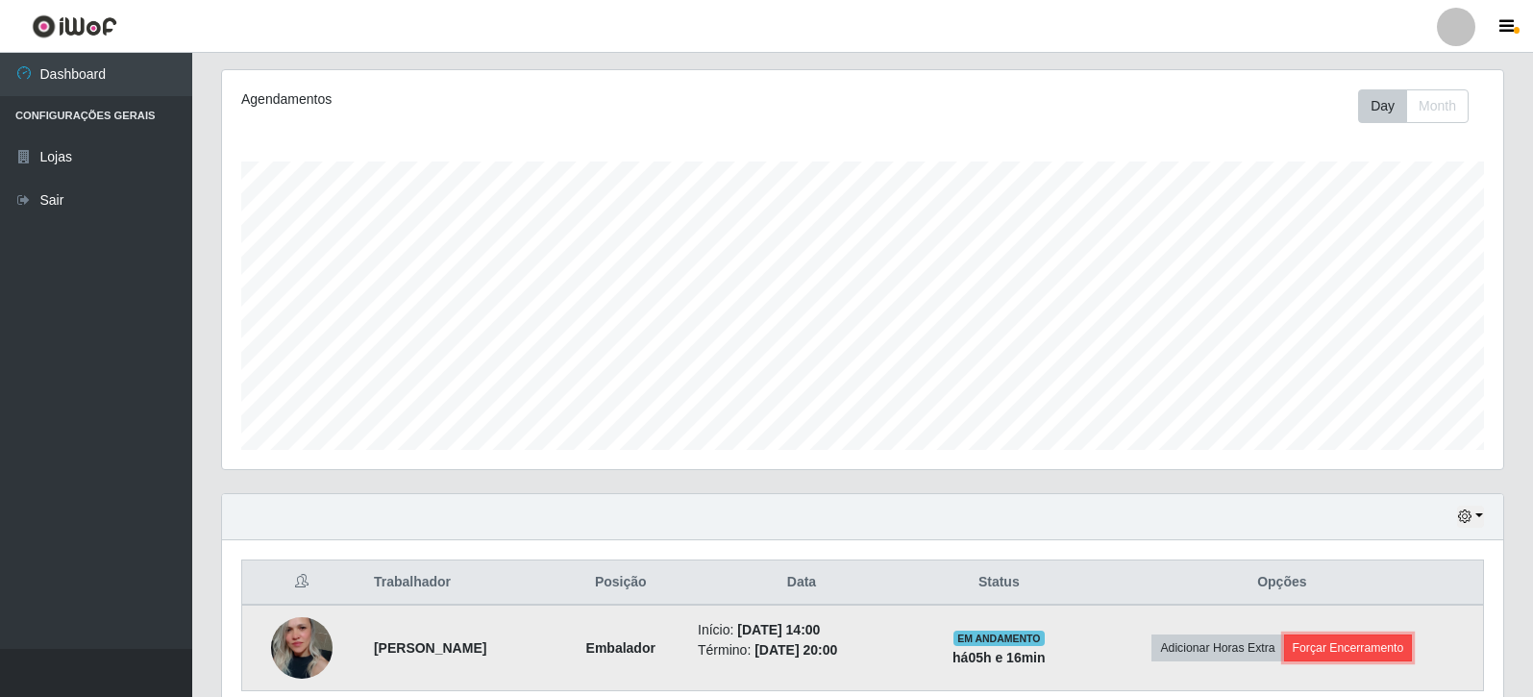
click at [1328, 651] on button "Forçar Encerramento" at bounding box center [1348, 647] width 129 height 27
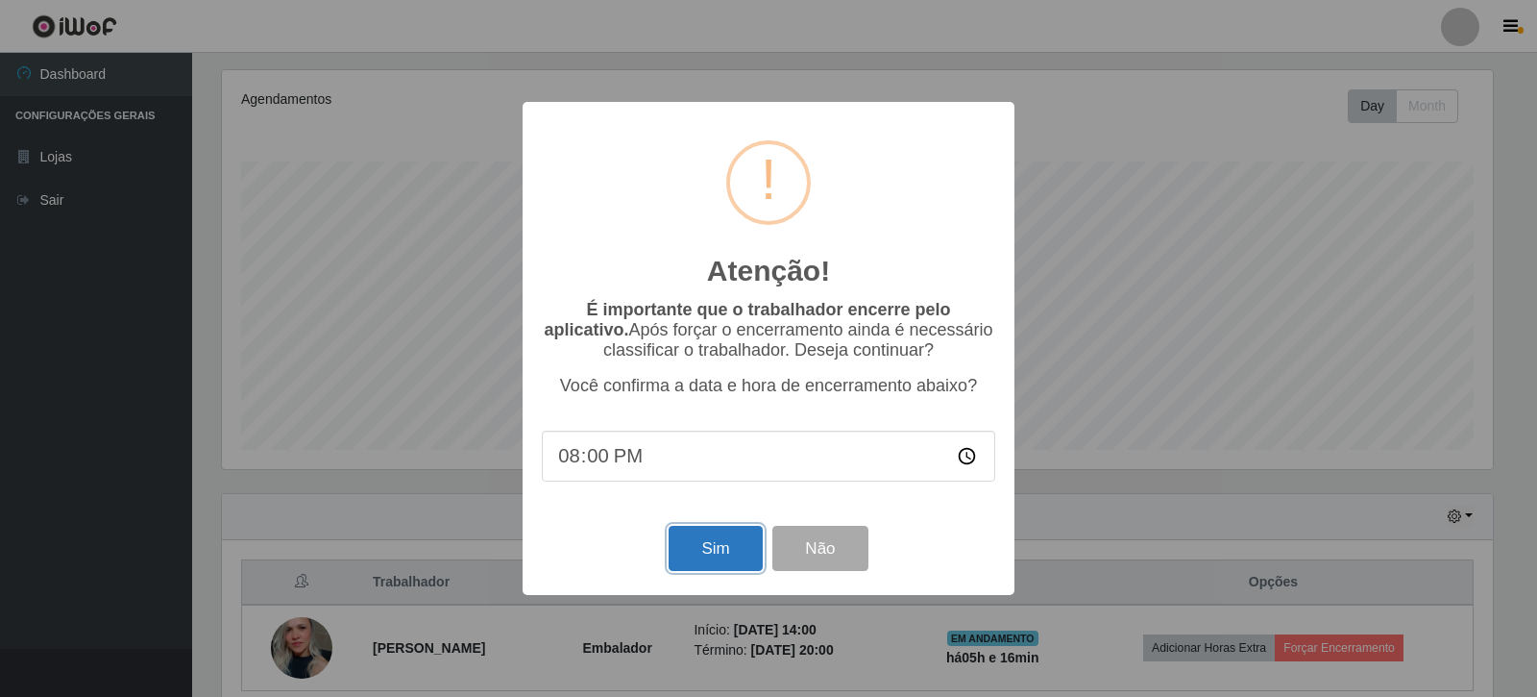
click at [728, 536] on button "Sim" at bounding box center [715, 548] width 93 height 45
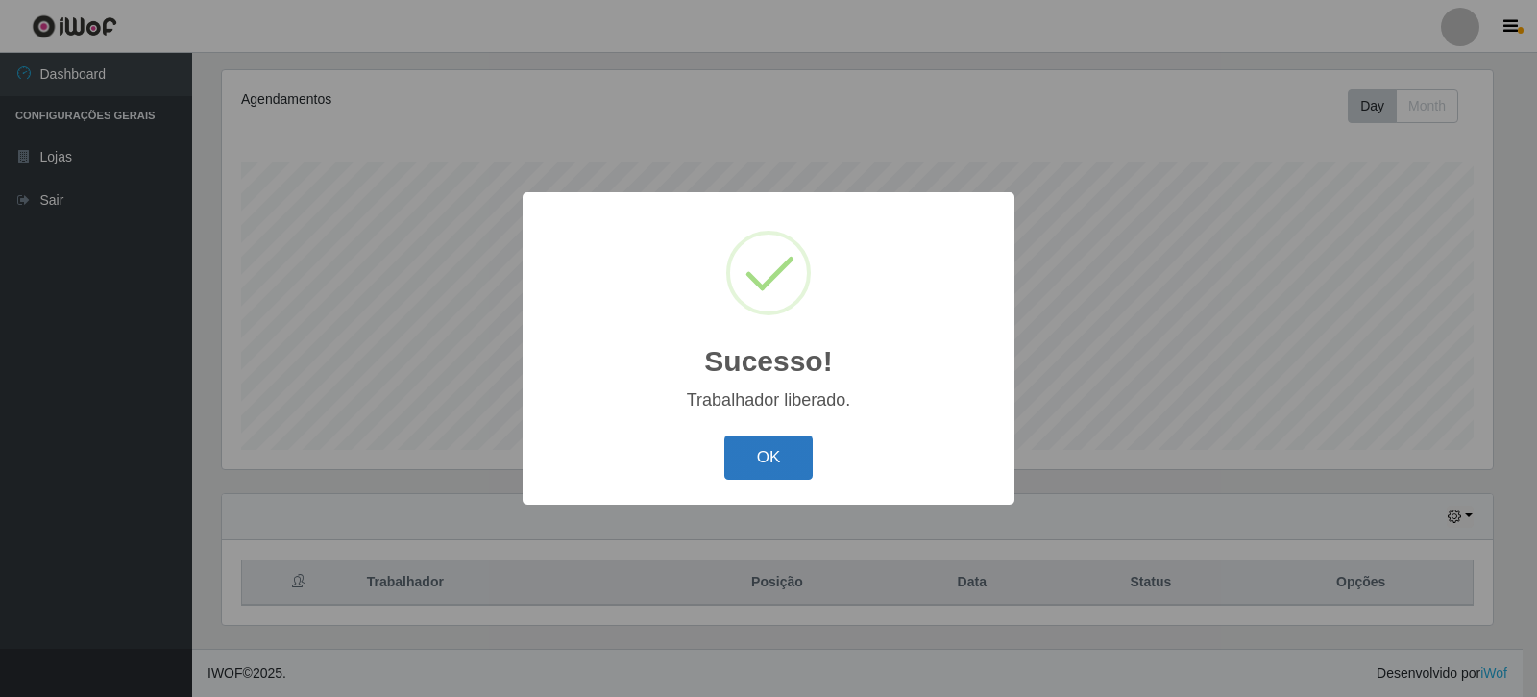
click at [768, 440] on button "OK" at bounding box center [769, 457] width 89 height 45
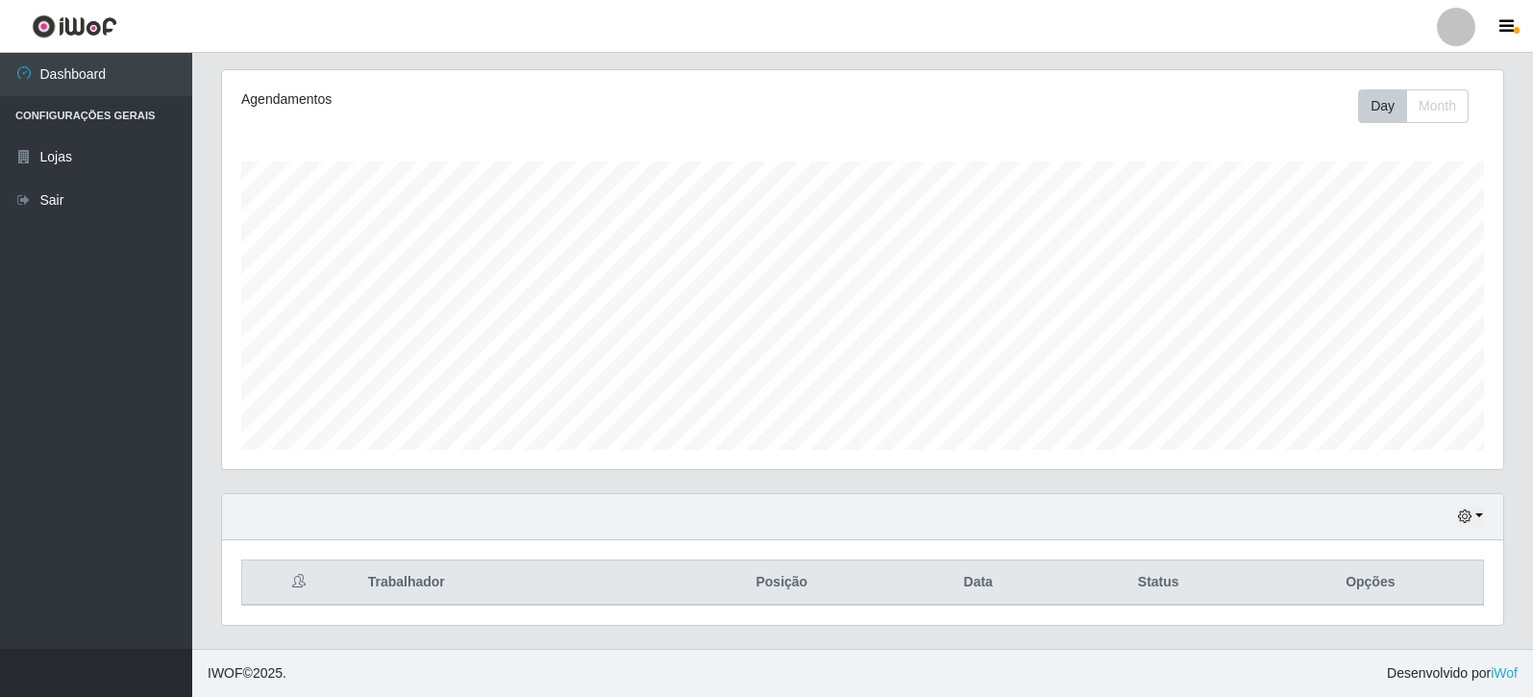
scroll to position [399, 1281]
